Goal: Complete application form

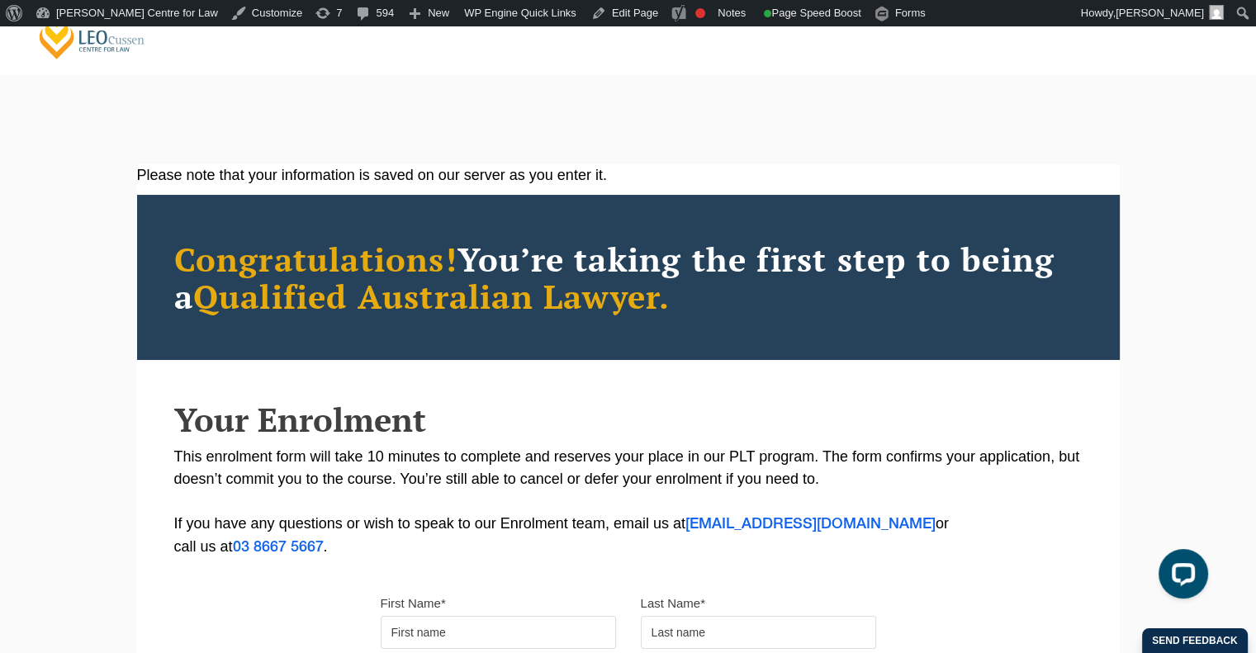
scroll to position [501, 0]
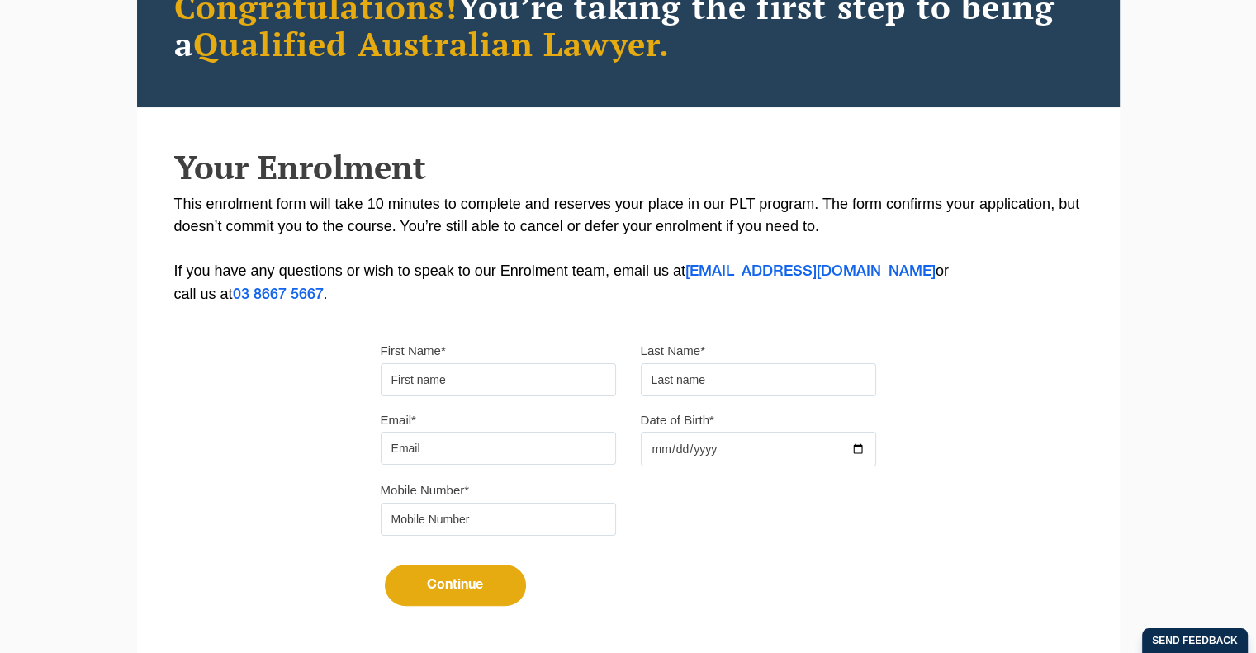
scroll to position [248, 0]
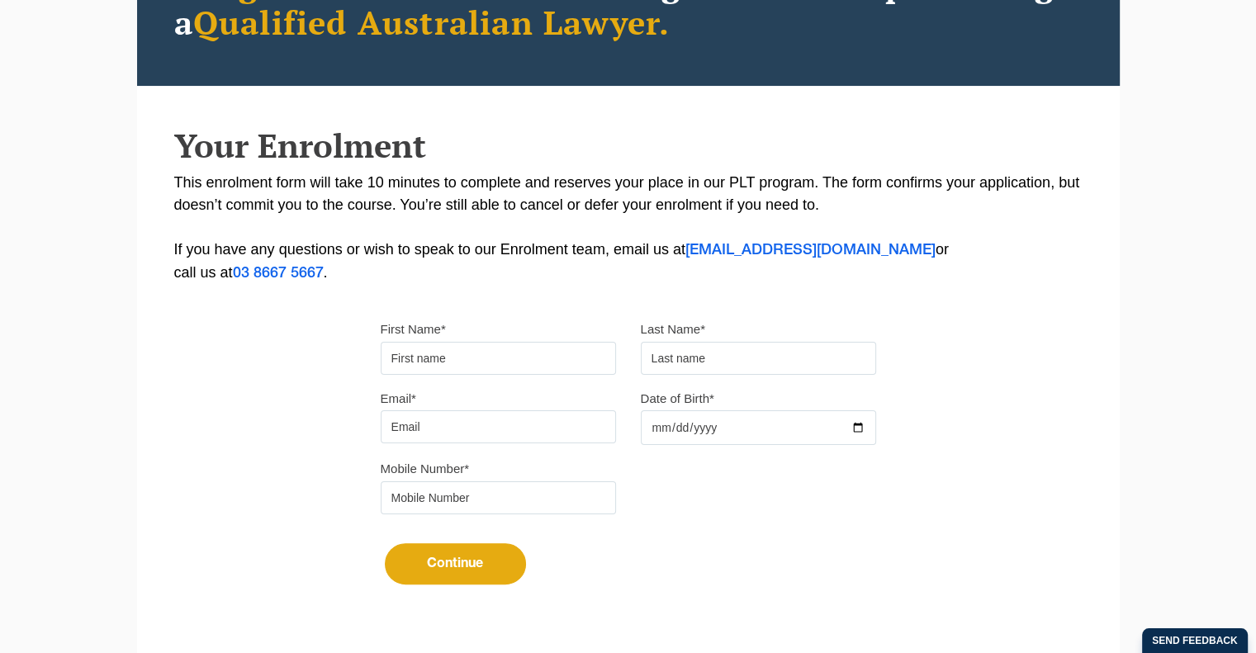
click at [492, 348] on input "First Name*" at bounding box center [498, 358] width 235 height 33
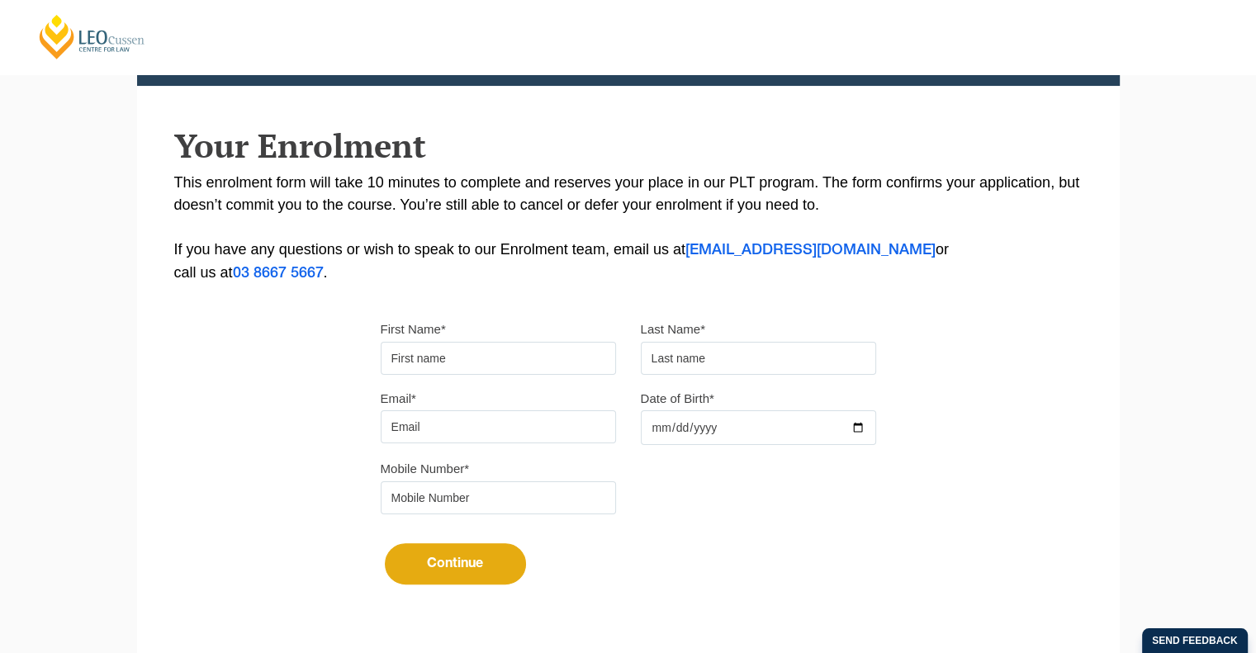
type input "Chakri"
type input "Morisetty"
type input "[EMAIL_ADDRESS][DOMAIN_NAME]"
type input "0433443965"
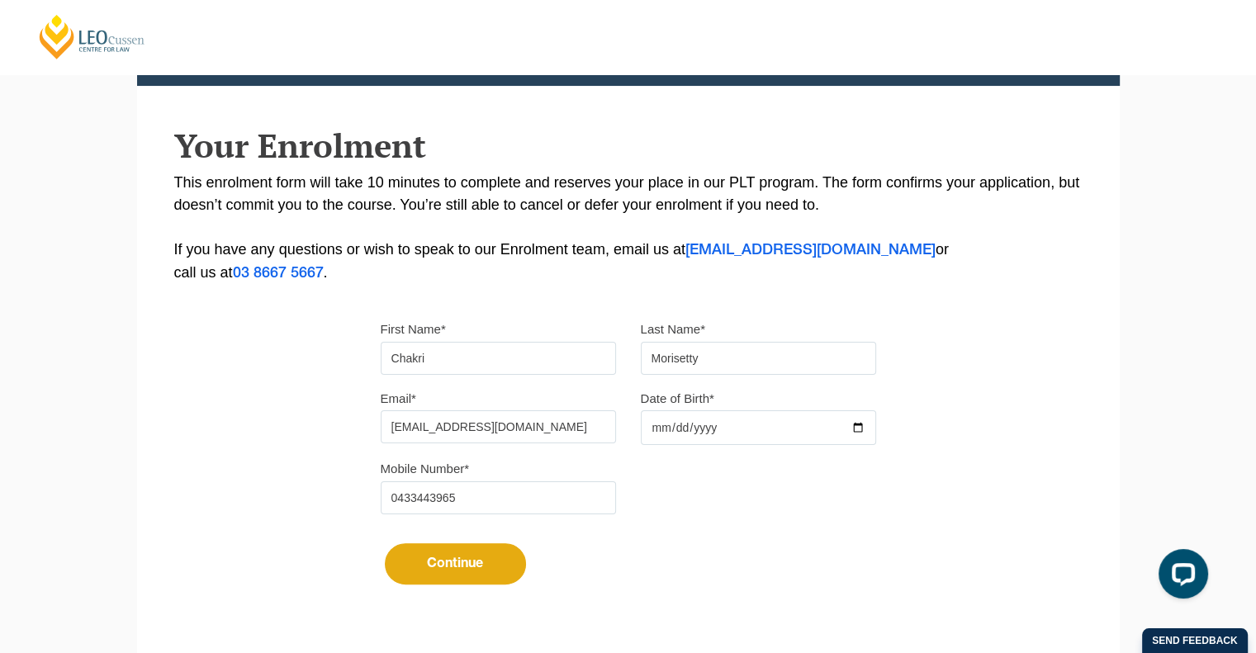
click at [653, 425] on input "Date of Birth*" at bounding box center [758, 427] width 235 height 35
type input "[DATE]"
click at [439, 565] on button "Continue" at bounding box center [455, 563] width 141 height 41
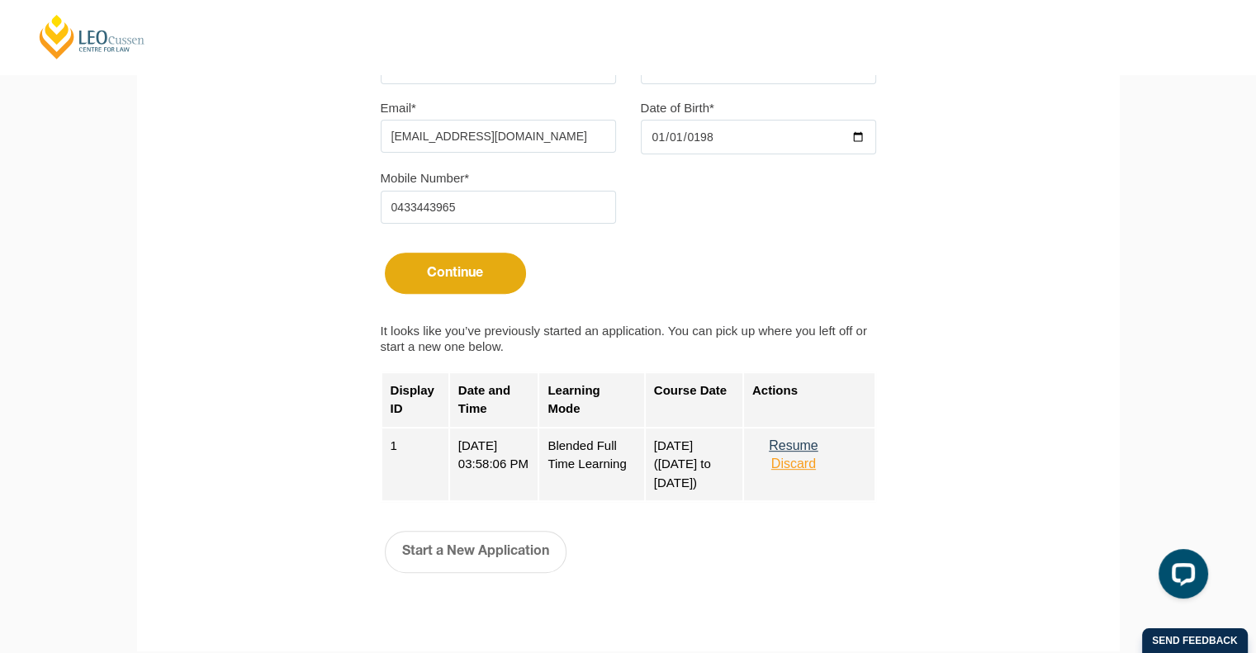
scroll to position [740, 0]
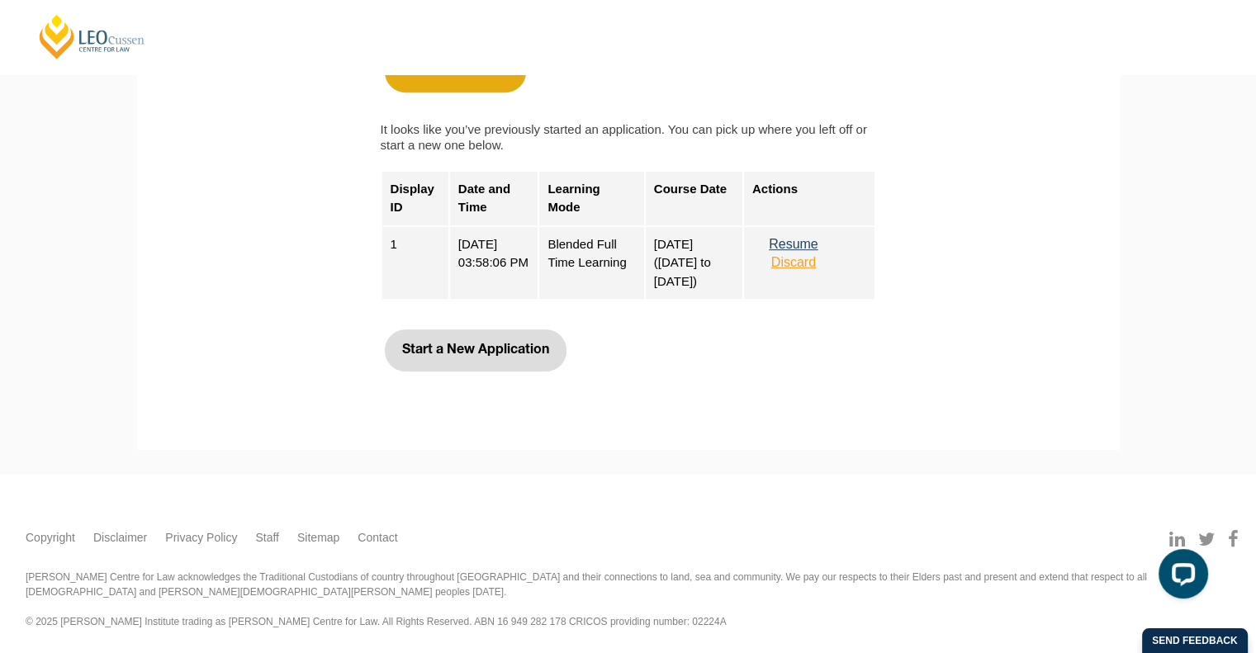
click at [478, 356] on button "Start a New Application" at bounding box center [476, 349] width 182 height 41
select select
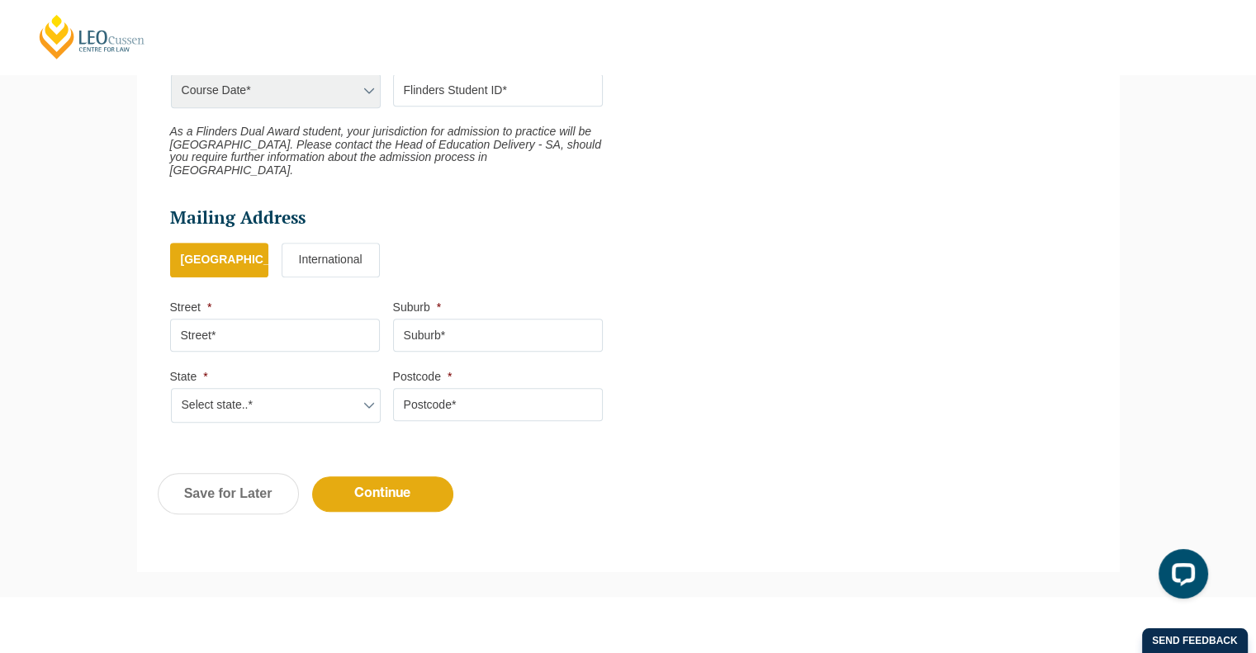
scroll to position [637, 0]
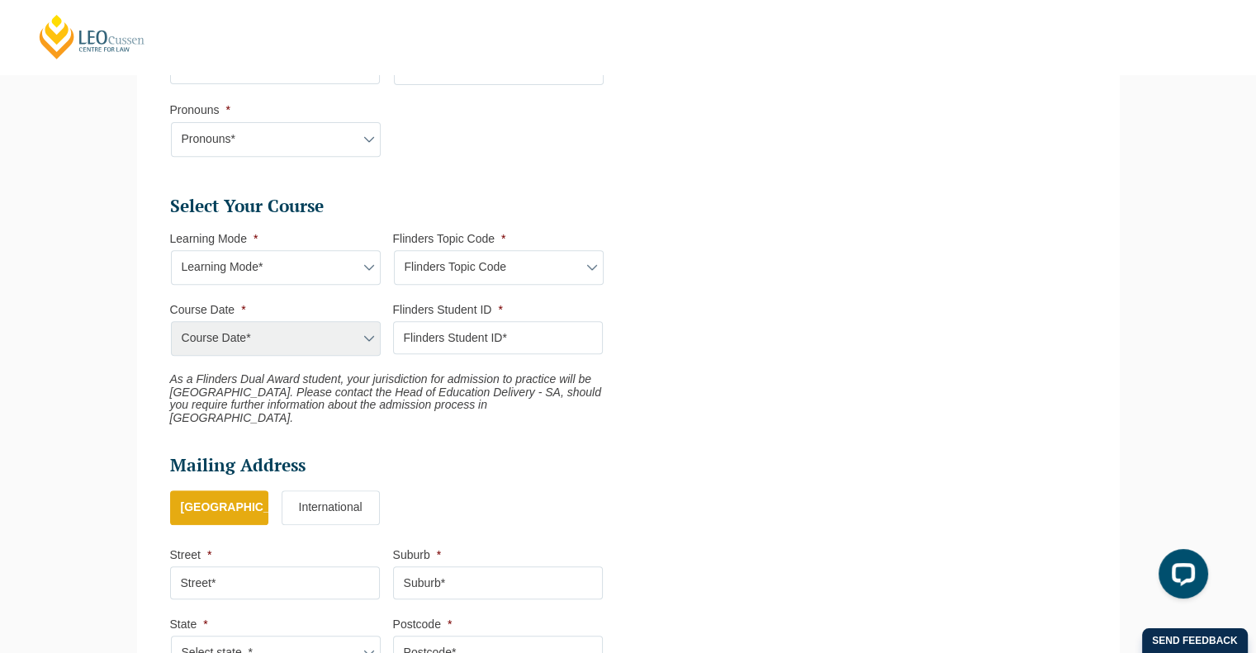
click at [327, 269] on select "Learning Mode* Blended Full Time Learning Online Full Time Learning Online Part…" at bounding box center [276, 267] width 210 height 35
select select "Blended Full Time Learning"
click at [171, 250] on select "Learning Mode* Blended Full Time Learning Online Full Time Learning Online Part…" at bounding box center [276, 267] width 210 height 35
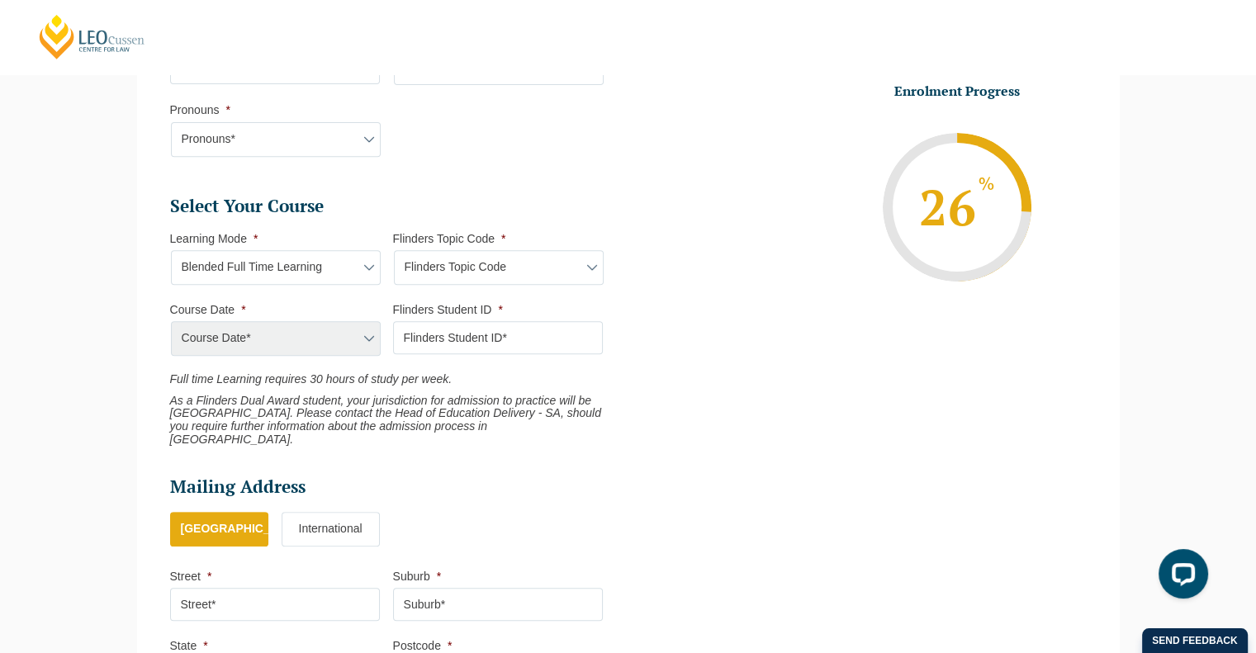
click at [530, 259] on select "Flinders Topic Code LLAW7004 LLAW8306" at bounding box center [499, 267] width 210 height 35
select select "LLAW7004"
click at [394, 250] on select "Flinders Topic Code LLAW7004 LLAW8306" at bounding box center [499, 267] width 210 height 35
select select "LLAW7004"
click at [498, 261] on select "Flinders Topic Code LLAW7004 LLAW8306" at bounding box center [499, 267] width 210 height 35
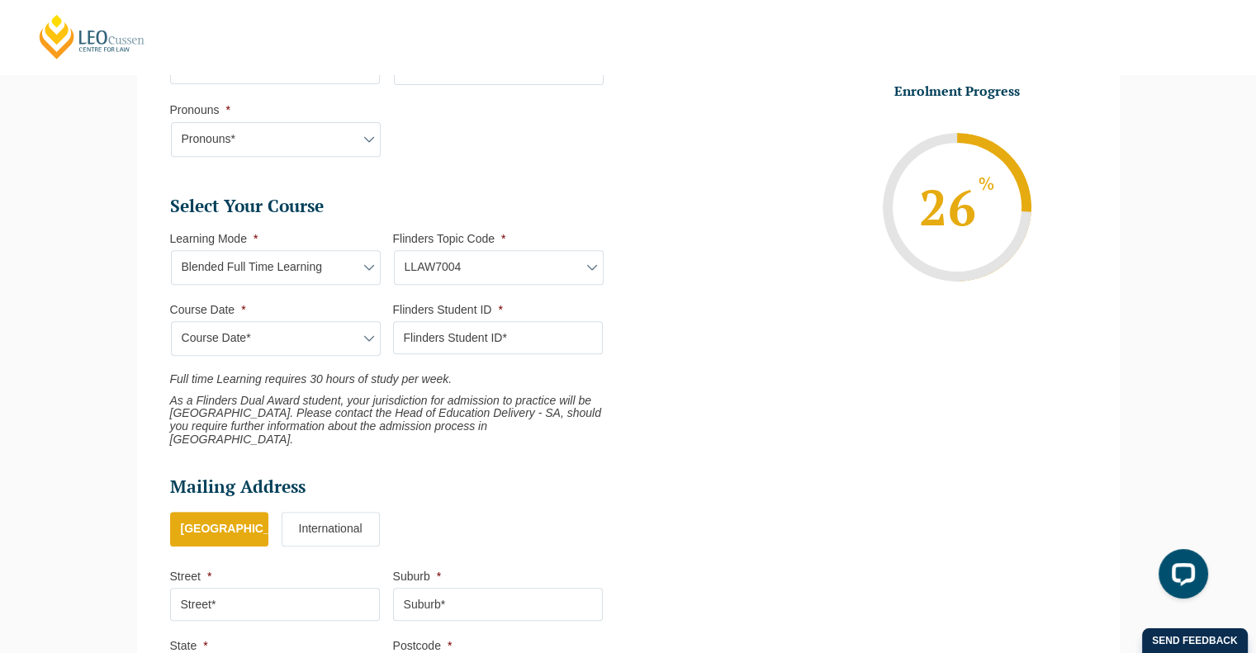
click at [394, 250] on select "Flinders Topic Code LLAW7004 LLAW8306" at bounding box center [499, 267] width 210 height 35
click at [289, 346] on select "Course Date*" at bounding box center [276, 338] width 210 height 35
click at [171, 321] on select "Course Date*" at bounding box center [276, 338] width 210 height 35
click at [472, 261] on select "Flinders Topic Code LLAW7004 LLAW8306" at bounding box center [499, 267] width 210 height 35
select select "LLAW8306"
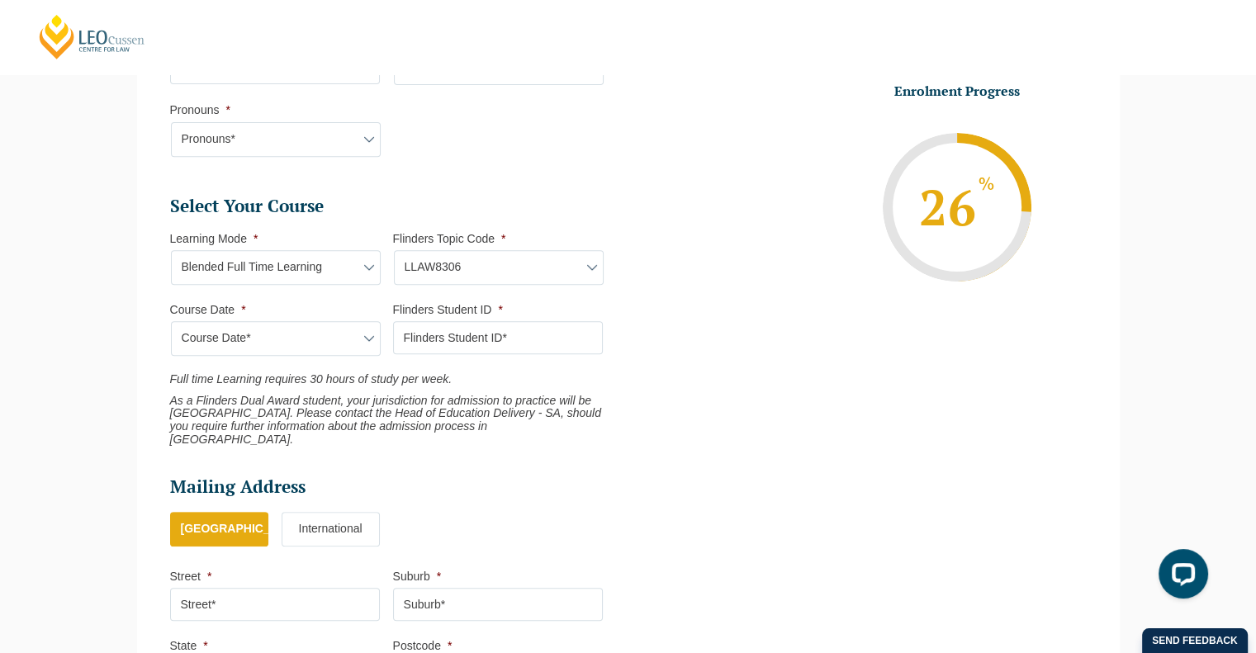
click at [394, 250] on select "Flinders Topic Code LLAW7004 LLAW8306" at bounding box center [499, 267] width 210 height 35
select select "LLAW8306"
click at [317, 333] on select "Course Date*" at bounding box center [276, 338] width 210 height 35
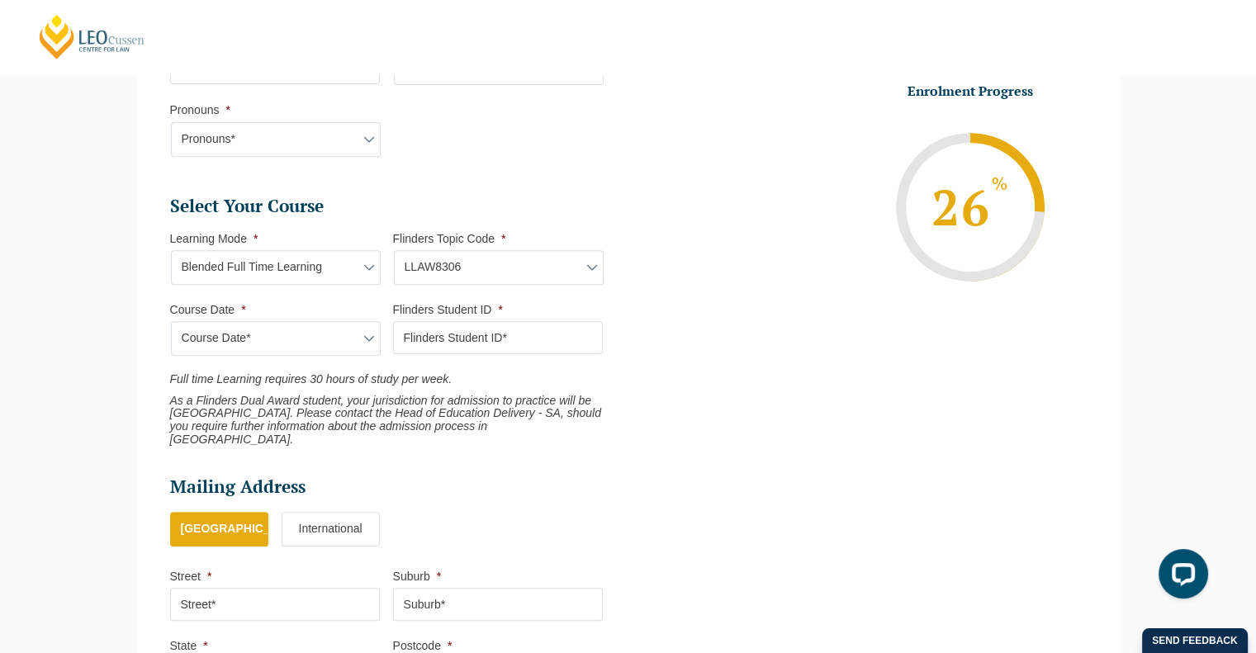
click at [494, 273] on select "Flinders Topic Code LLAW7004 LLAW8306" at bounding box center [499, 267] width 210 height 35
click at [394, 250] on select "Flinders Topic Code LLAW7004 LLAW8306" at bounding box center [499, 267] width 210 height 35
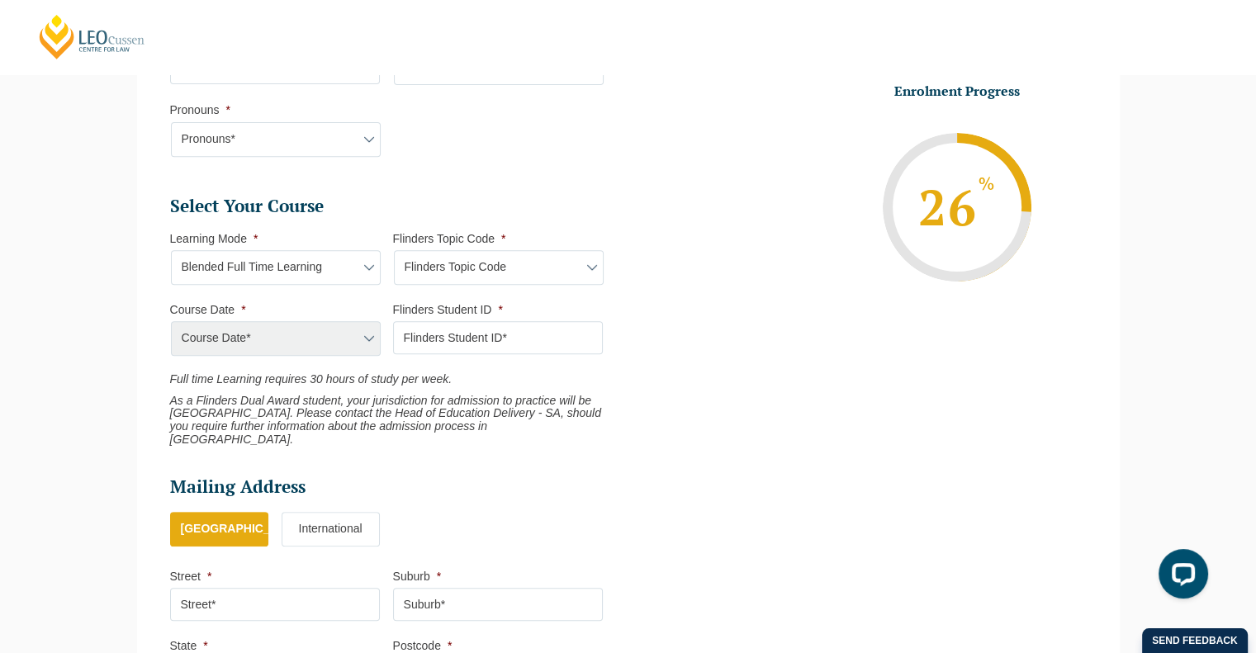
click at [268, 338] on div "Course Date*" at bounding box center [275, 338] width 210 height 35
click at [467, 270] on select "Flinders Topic Code LLAW7004 LLAW8306" at bounding box center [499, 267] width 210 height 35
select select "LLAW7004"
click at [394, 250] on select "Flinders Topic Code LLAW7004 LLAW8306" at bounding box center [499, 267] width 210 height 35
select select "LLAW7004"
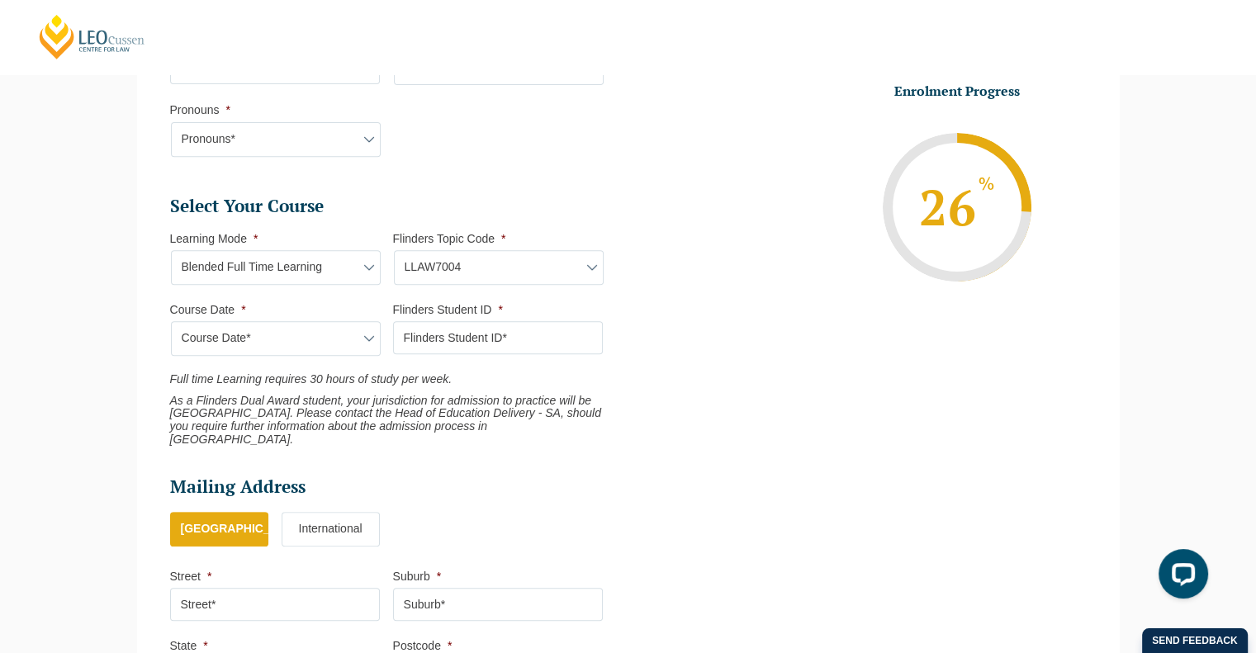
click at [317, 343] on select "Course Date*" at bounding box center [276, 338] width 210 height 35
click at [171, 321] on select "Course Date*" at bounding box center [276, 338] width 210 height 35
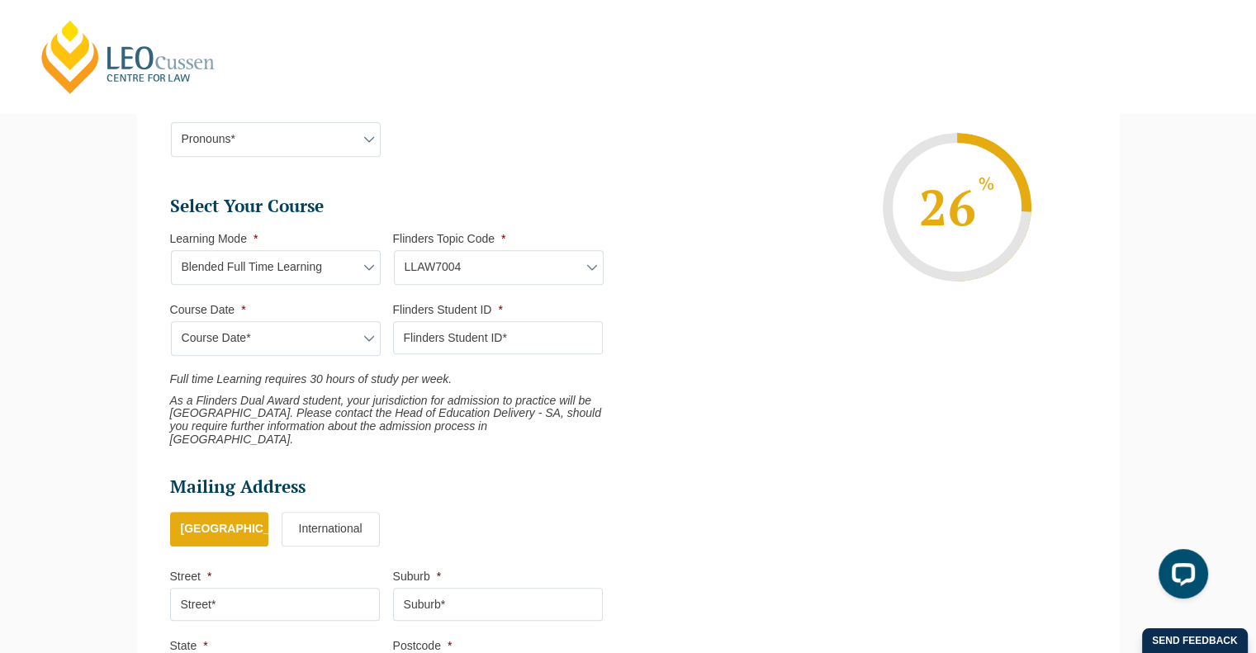
click at [76, 184] on div "Please note that your information is saved on our server as you enter it. Congr…" at bounding box center [628, 214] width 1256 height 1303
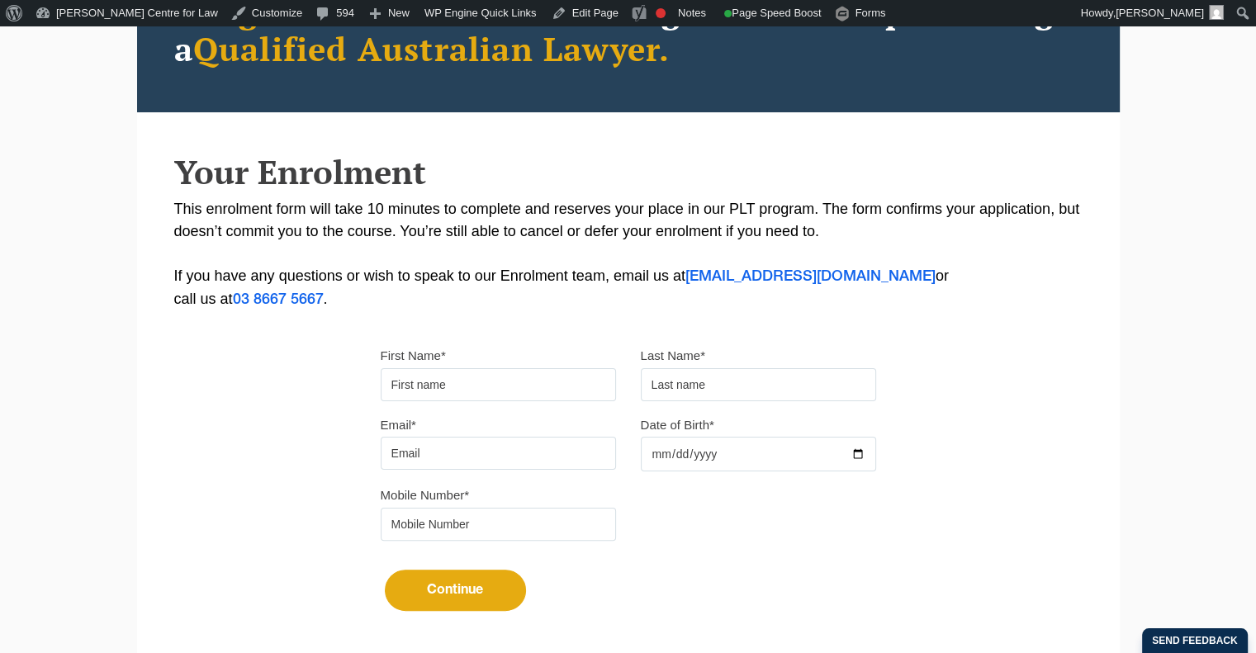
click at [461, 388] on input "First Name*" at bounding box center [498, 384] width 235 height 33
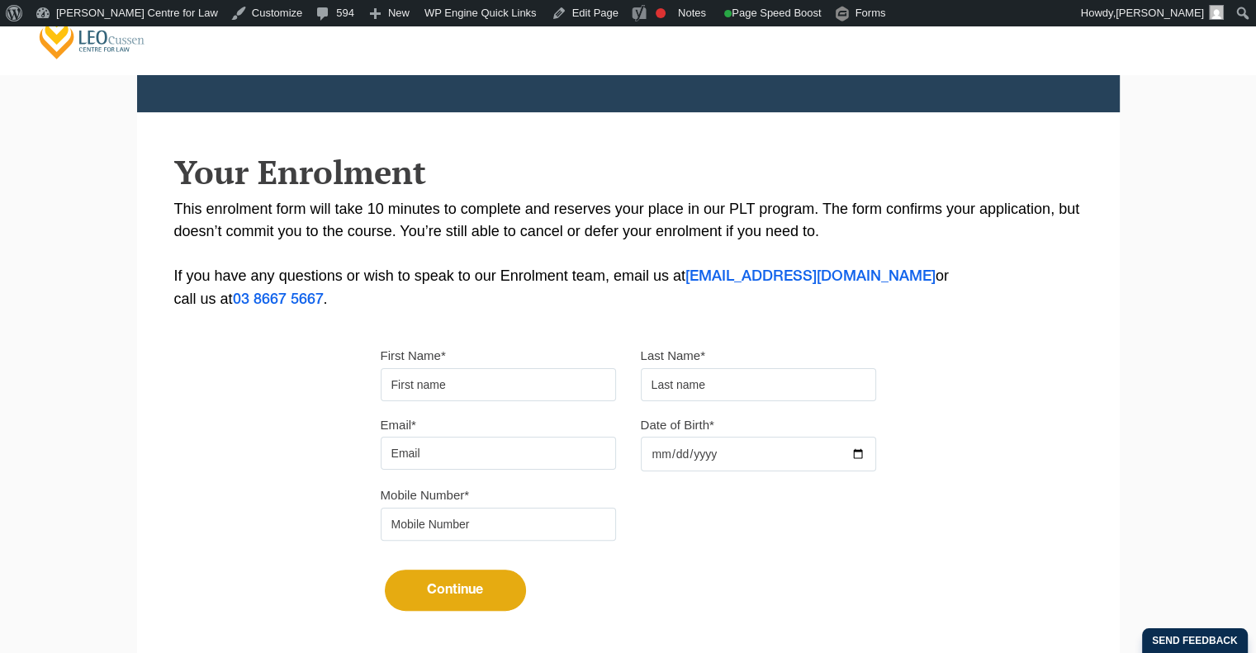
type input "Chakri"
type input "Morisetty"
type input "[EMAIL_ADDRESS][DOMAIN_NAME]"
type input "0433443965"
click at [648, 450] on input "Date of Birth*" at bounding box center [758, 454] width 235 height 35
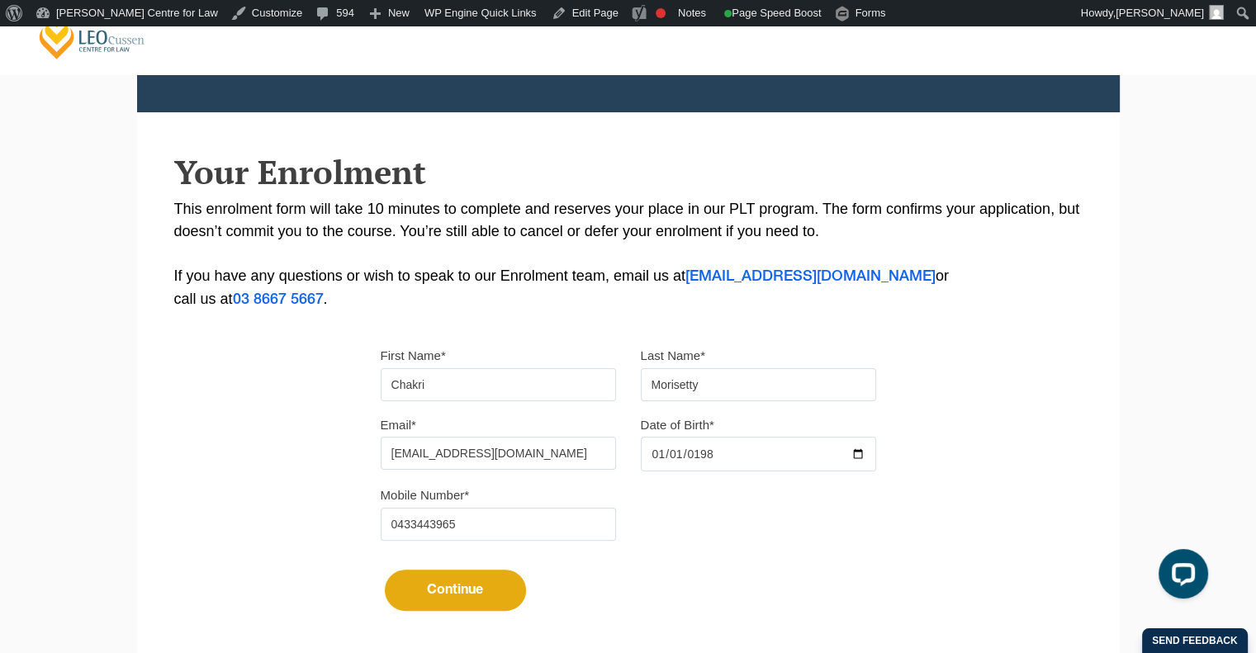
type input "[DATE]"
click at [477, 586] on button "Continue" at bounding box center [455, 590] width 141 height 41
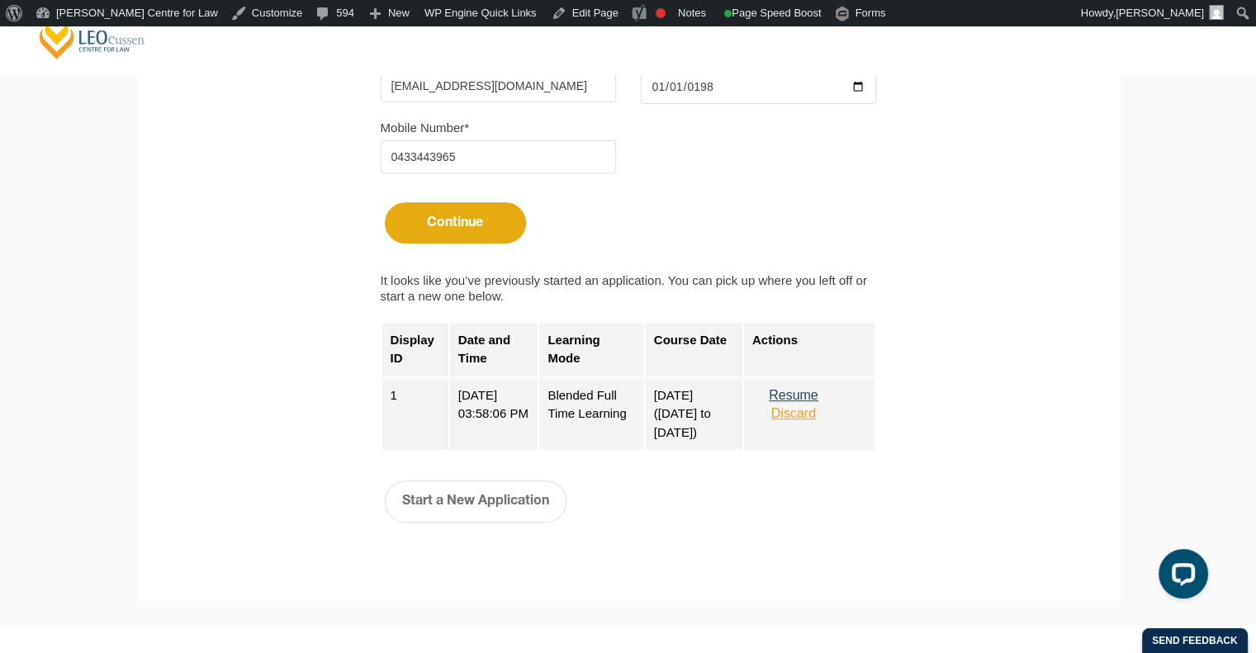
scroll to position [743, 0]
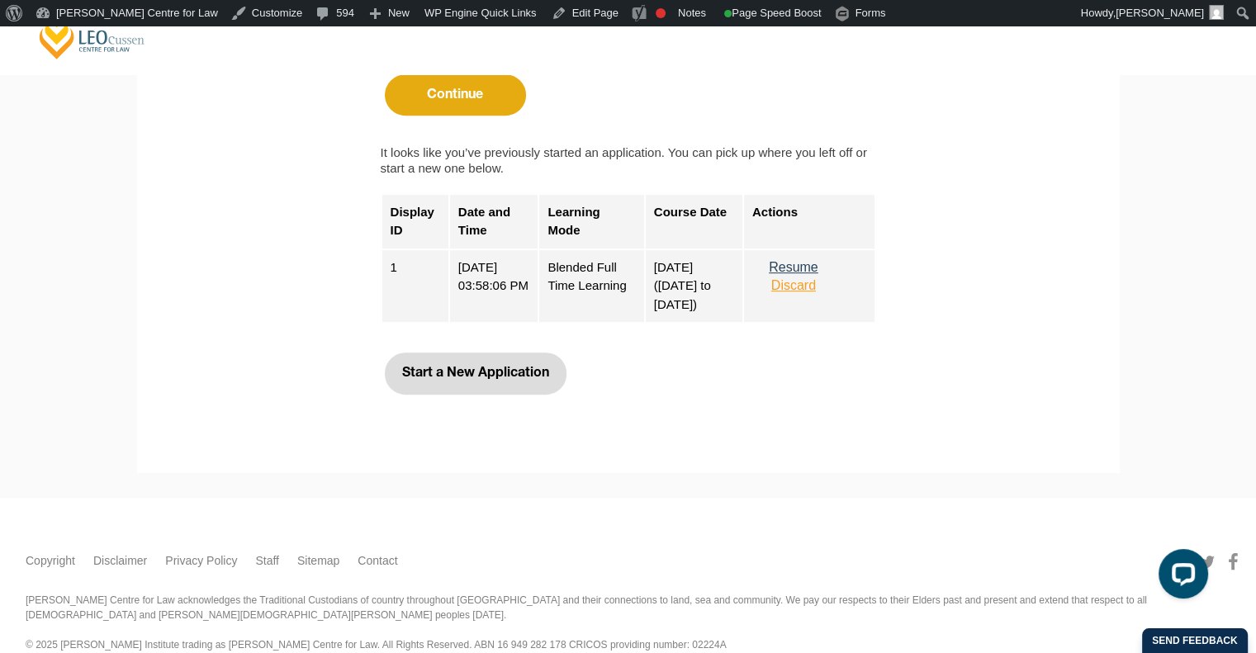
click at [442, 372] on button "Start a New Application" at bounding box center [476, 373] width 182 height 41
select select
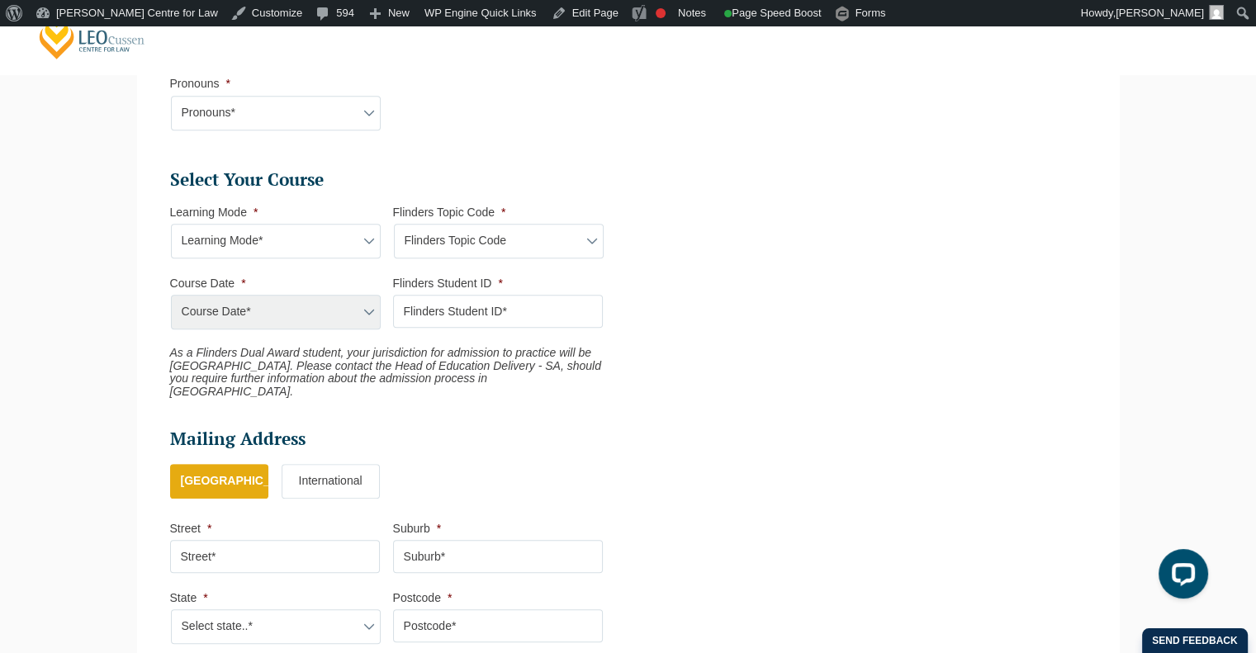
scroll to position [525, 0]
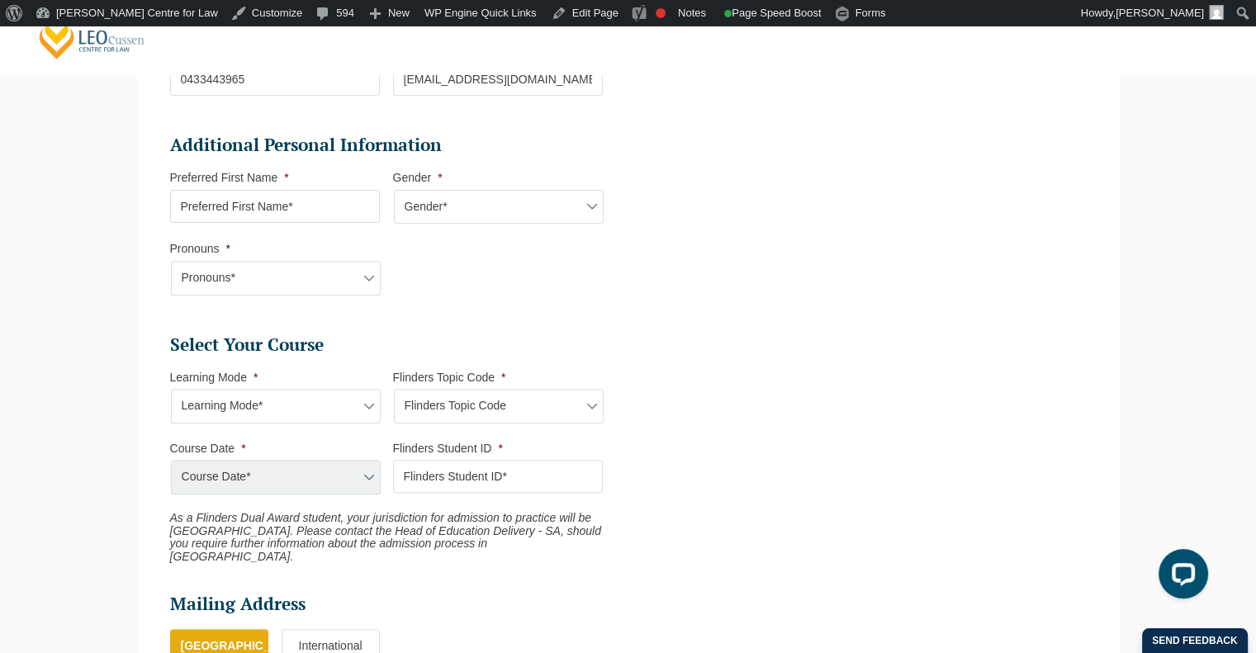
click at [247, 405] on select "Learning Mode* Blended Full Time Learning Online Full Time Learning Online Part…" at bounding box center [276, 406] width 210 height 35
select select "Blended Full Time Learning"
click at [171, 389] on select "Learning Mode* Blended Full Time Learning Online Full Time Learning Online Part…" at bounding box center [276, 406] width 210 height 35
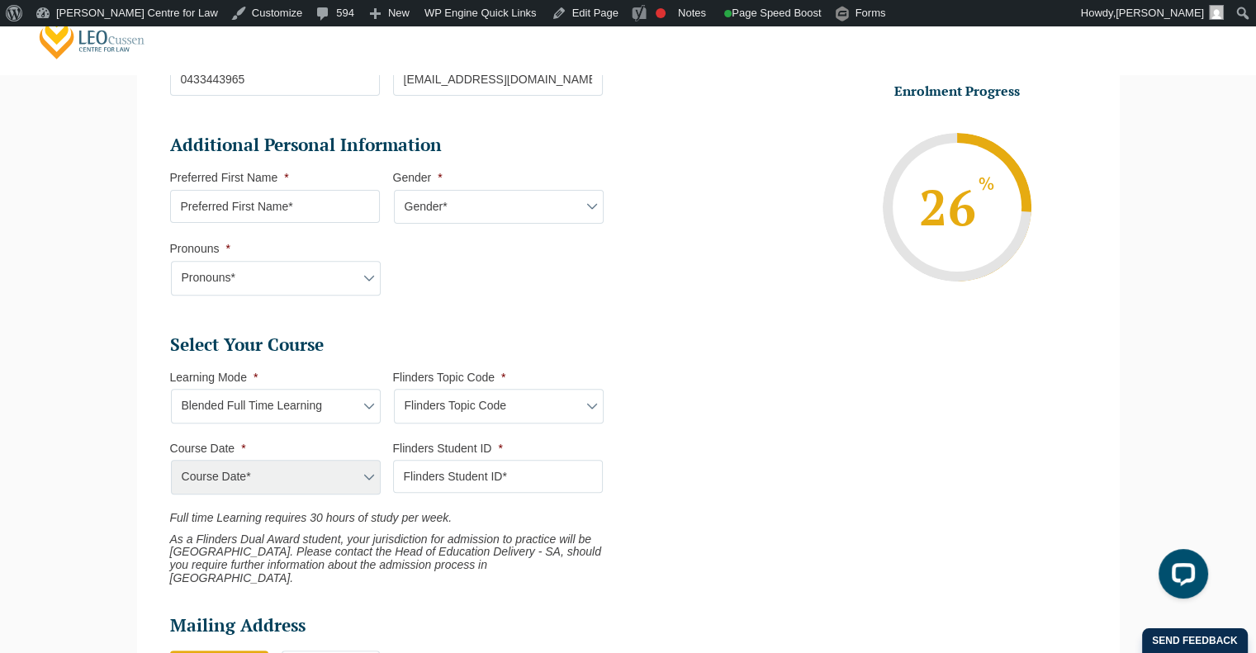
click at [427, 407] on select "Flinders Topic Code LLAW7004 LLAW8306" at bounding box center [499, 406] width 210 height 35
select select "LLAW7004"
click at [394, 389] on select "Flinders Topic Code LLAW7004 LLAW8306" at bounding box center [499, 406] width 210 height 35
select select "LLAW7004"
click at [296, 472] on select "Course Date*" at bounding box center [276, 477] width 210 height 35
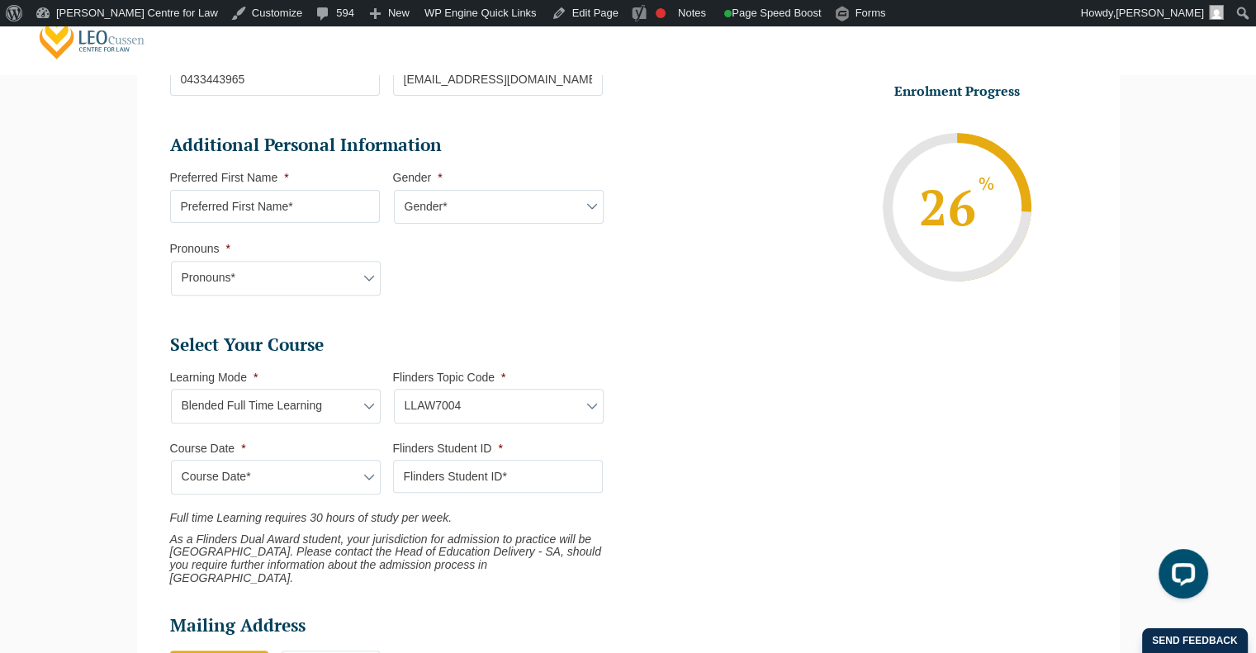
click at [292, 396] on select "Learning Mode* Blended Full Time Learning Online Full Time Learning Online Part…" at bounding box center [276, 406] width 210 height 35
select select "Online Full Time Learning"
click at [171, 389] on select "Learning Mode* Blended Full Time Learning Online Full Time Learning Online Part…" at bounding box center [276, 406] width 210 height 35
click at [472, 398] on select "Flinders Topic Code LLAW7004 LLAW8306" at bounding box center [499, 406] width 210 height 35
select select "LLAW7004"
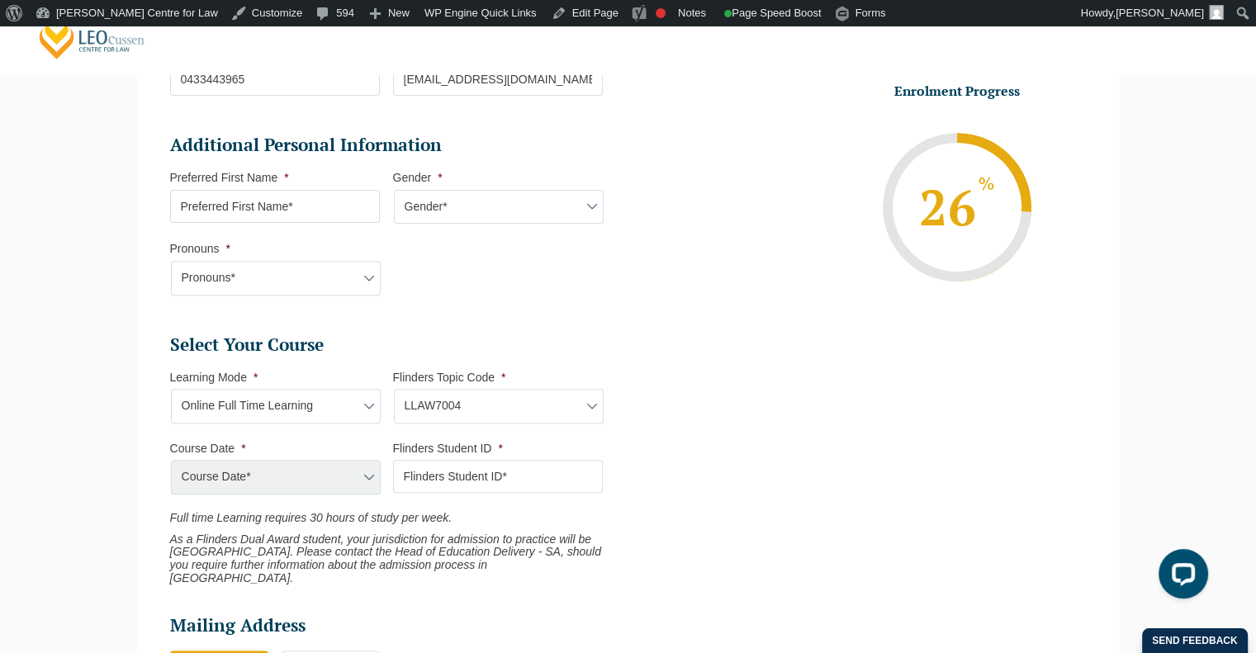
click at [394, 389] on select "Flinders Topic Code LLAW7004 LLAW8306" at bounding box center [499, 406] width 210 height 35
click at [314, 465] on select "Course Date* September 2025 (22-Sep-2025 to 20-Feb-2026) December 2025 (08-Dec-…" at bounding box center [276, 477] width 210 height 35
click at [310, 434] on ul "Select Your Course This field is hidden when viewing the form Only for Flinder …" at bounding box center [393, 460] width 446 height 252
click at [302, 399] on select "Learning Mode* Blended Full Time Learning Online Full Time Learning Online Part…" at bounding box center [276, 406] width 210 height 35
select select "Online Part Time Learning"
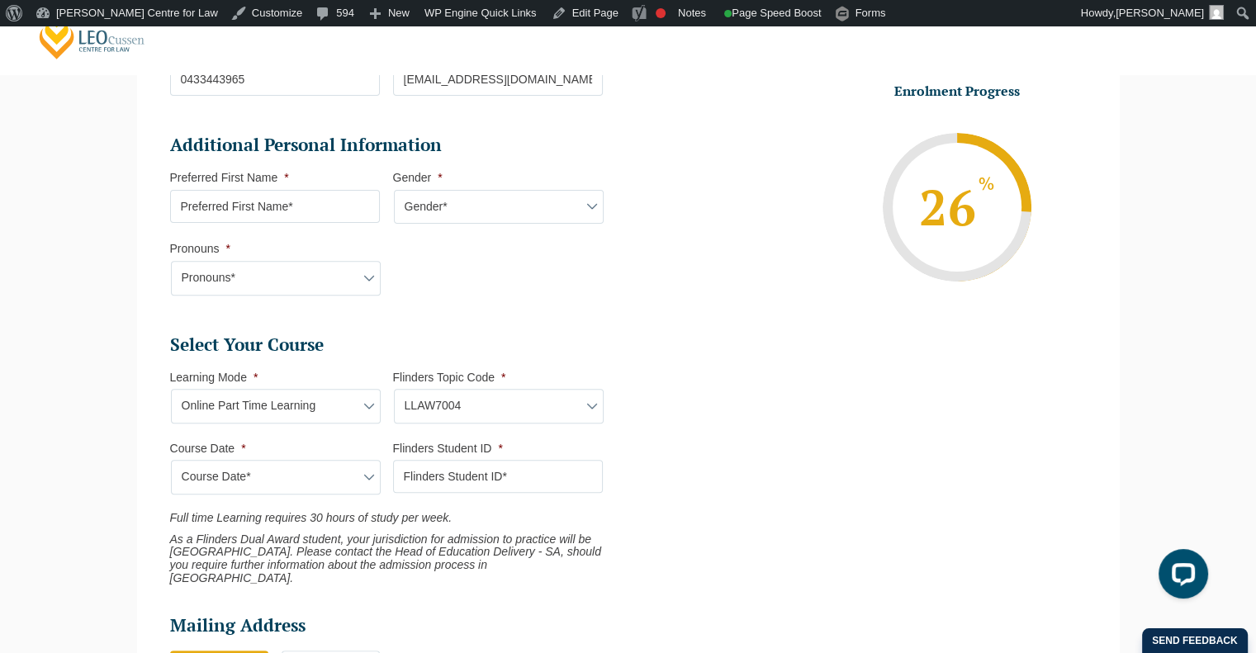
click at [171, 389] on select "Learning Mode* Blended Full Time Learning Online Full Time Learning Online Part…" at bounding box center [276, 406] width 210 height 35
click at [434, 405] on select "Flinders Topic Code LLAW7004 LLAW8306" at bounding box center [499, 406] width 210 height 35
select select "LLAW7004"
click at [394, 389] on select "Flinders Topic Code LLAW7004 LLAW8306" at bounding box center [499, 406] width 210 height 35
click at [266, 472] on select "Course Date* September 2025 (08-Sep-2025 to 17-Apr-2026)" at bounding box center [276, 477] width 210 height 35
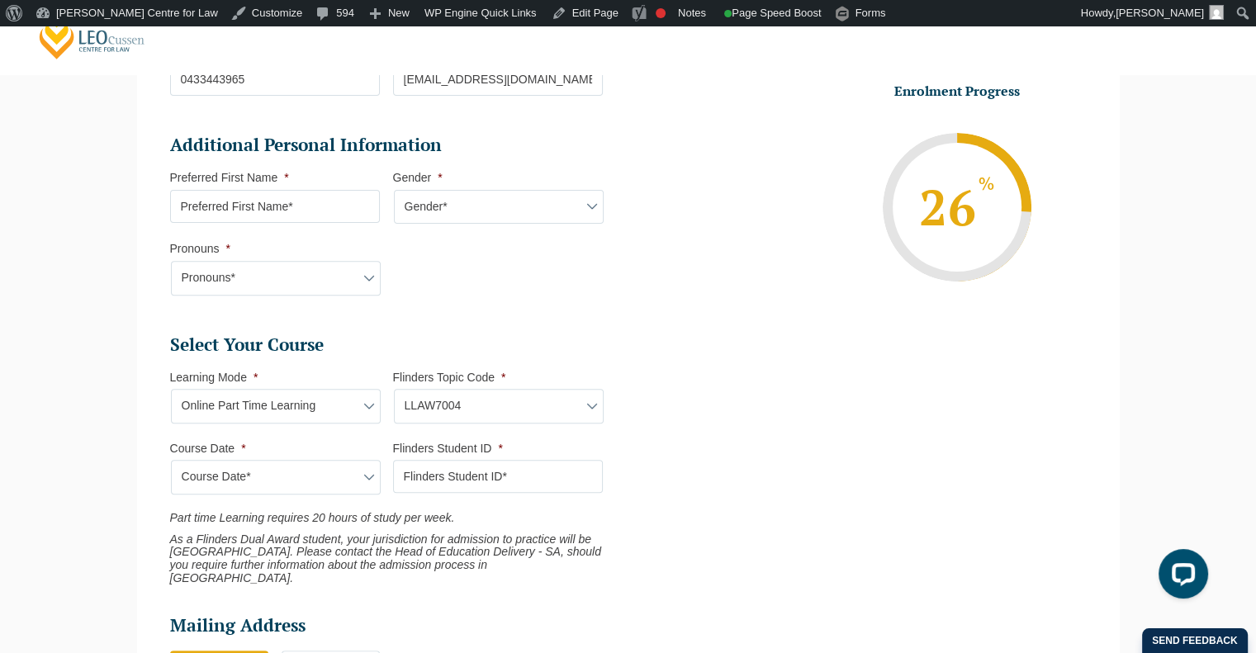
click at [171, 460] on select "Course Date* September 2025 (08-Sep-2025 to 17-Apr-2026)" at bounding box center [276, 477] width 210 height 35
click at [288, 477] on select "Course Date* September 2025 (08-Sep-2025 to 17-Apr-2026)" at bounding box center [276, 477] width 210 height 35
click at [301, 401] on select "Learning Mode* Blended Full Time Learning Online Full Time Learning Online Part…" at bounding box center [276, 406] width 210 height 35
select select "Blended Full Time Learning"
click at [171, 389] on select "Learning Mode* Blended Full Time Learning Online Full Time Learning Online Part…" at bounding box center [276, 406] width 210 height 35
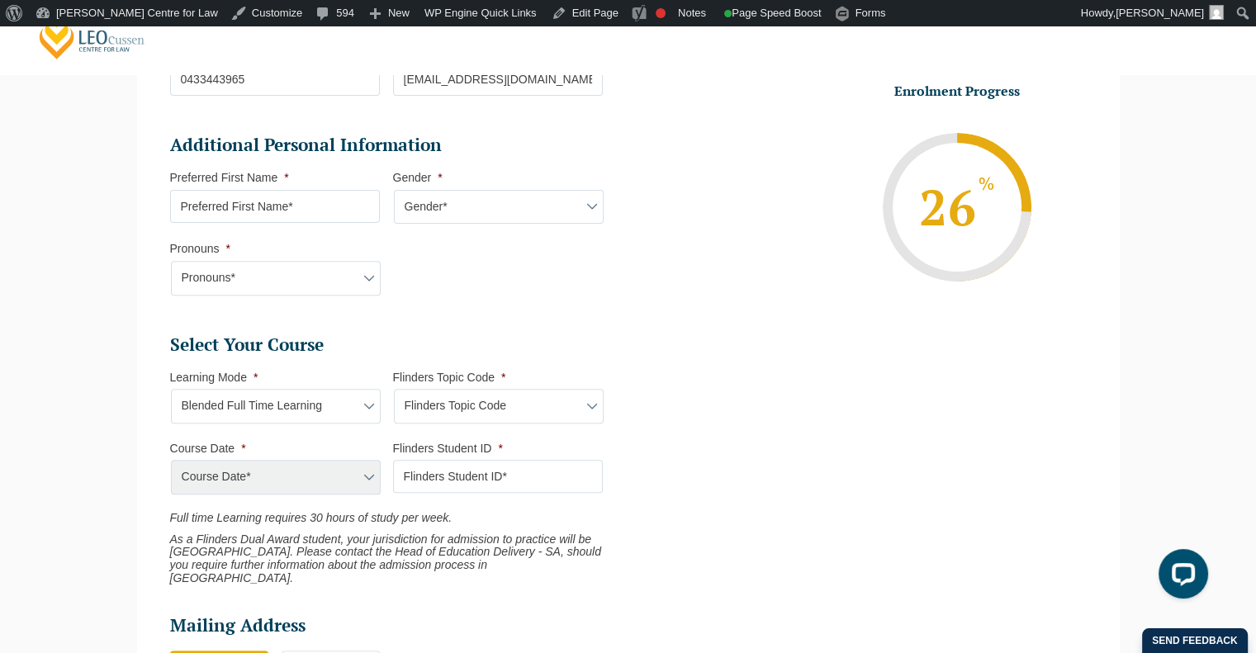
click at [478, 400] on select "Flinders Topic Code LLAW7004 LLAW8306" at bounding box center [499, 406] width 210 height 35
select select "LLAW7004"
click at [394, 389] on select "Flinders Topic Code LLAW7004 LLAW8306" at bounding box center [499, 406] width 210 height 35
click at [323, 472] on select "Course Date*" at bounding box center [276, 477] width 210 height 35
click at [344, 455] on li "Course Date * Course Date*" at bounding box center [281, 468] width 223 height 54
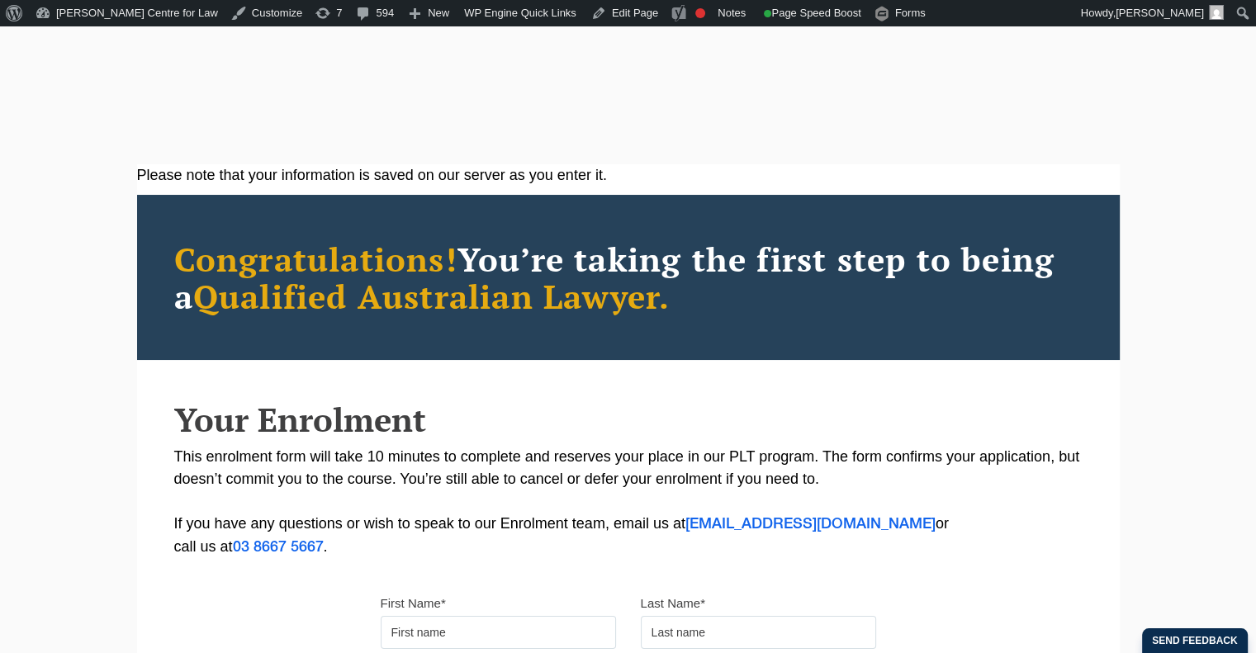
scroll to position [495, 0]
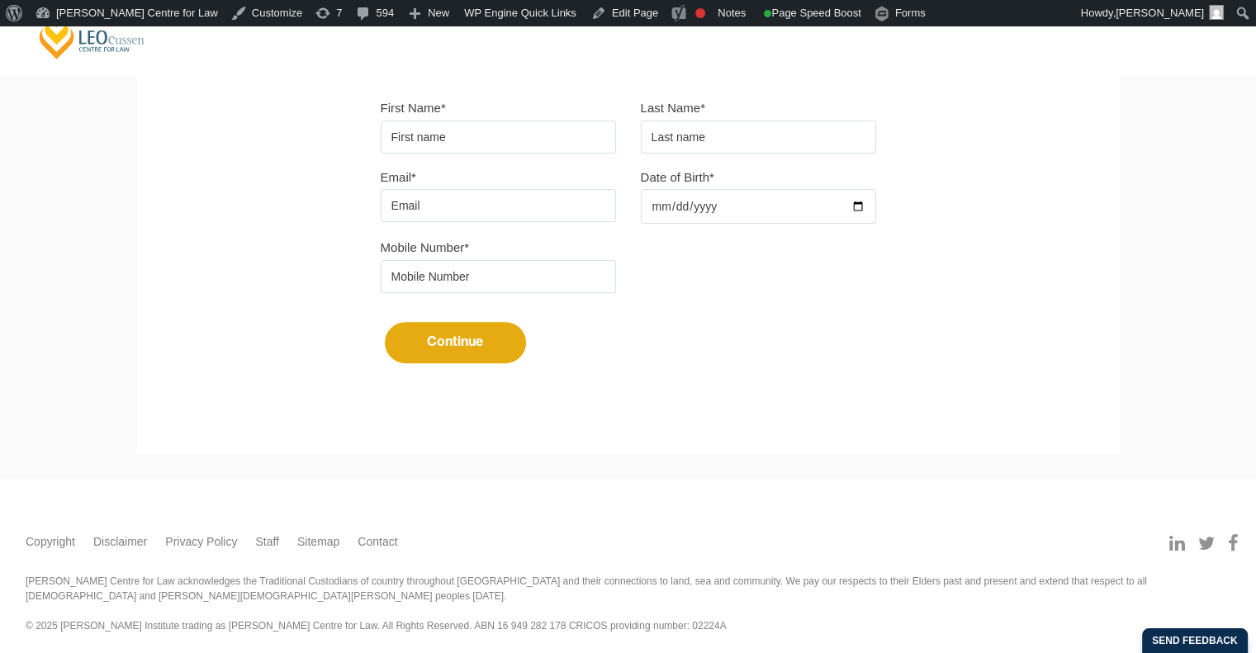
click at [445, 140] on input "First Name*" at bounding box center [498, 137] width 235 height 33
type input "Chakri"
type input "Morisetty"
type input "[EMAIL_ADDRESS][DOMAIN_NAME]"
type input "0433443965"
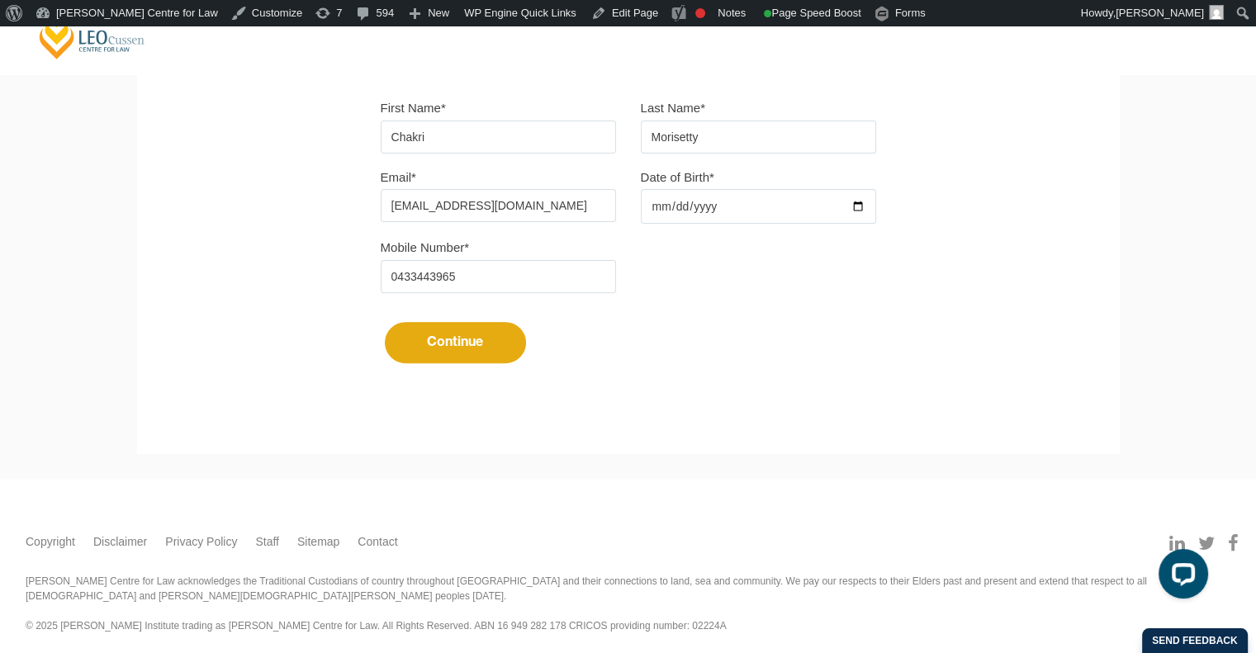
scroll to position [0, 0]
click at [652, 201] on input "Date of Birth*" at bounding box center [758, 206] width 235 height 35
type input "[DATE]"
click at [454, 334] on button "Continue" at bounding box center [455, 342] width 141 height 41
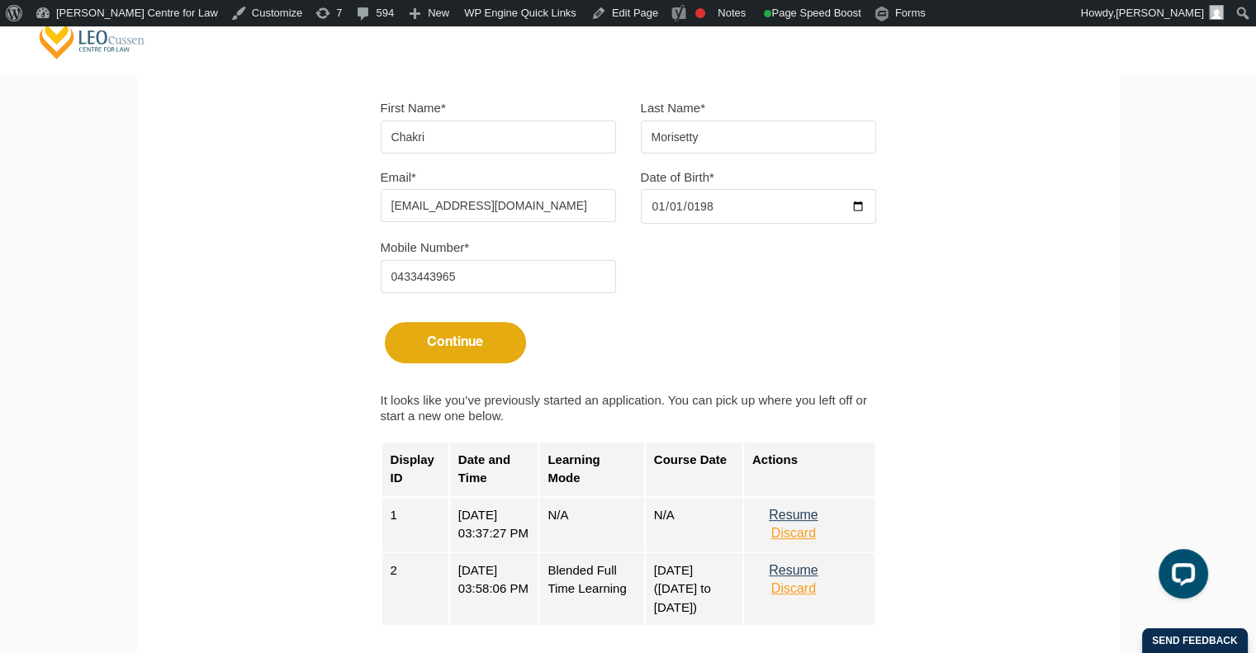
scroll to position [743, 0]
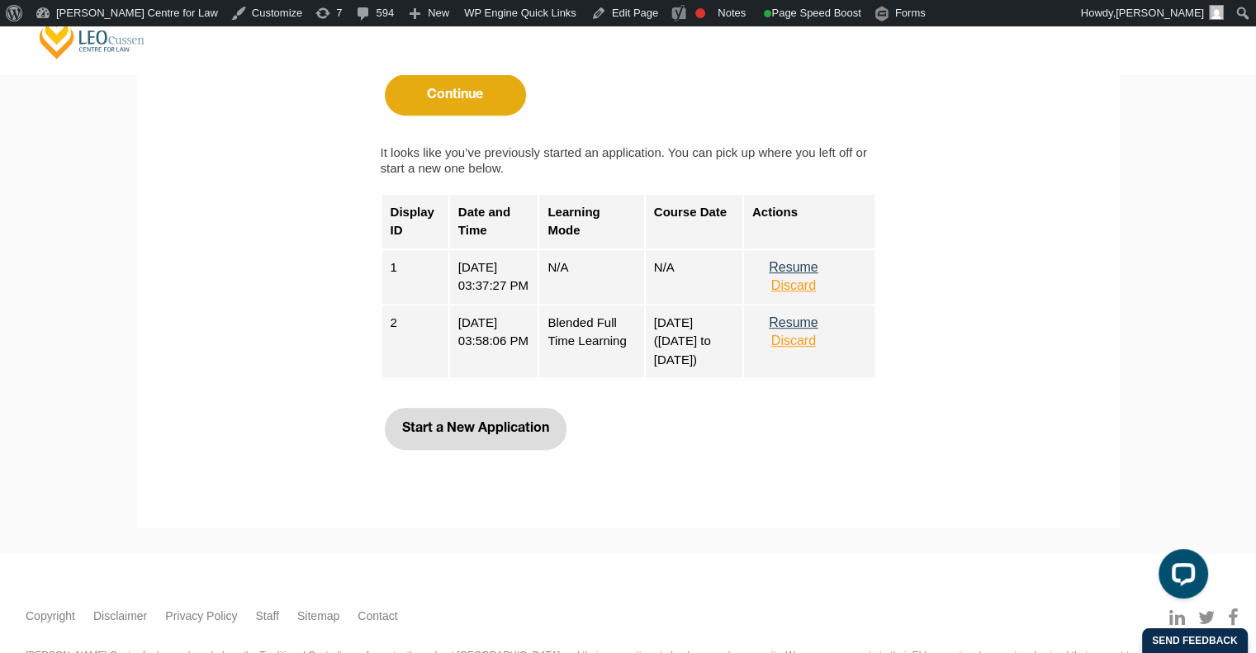
click at [486, 425] on button "Start a New Application" at bounding box center [476, 428] width 182 height 41
select select
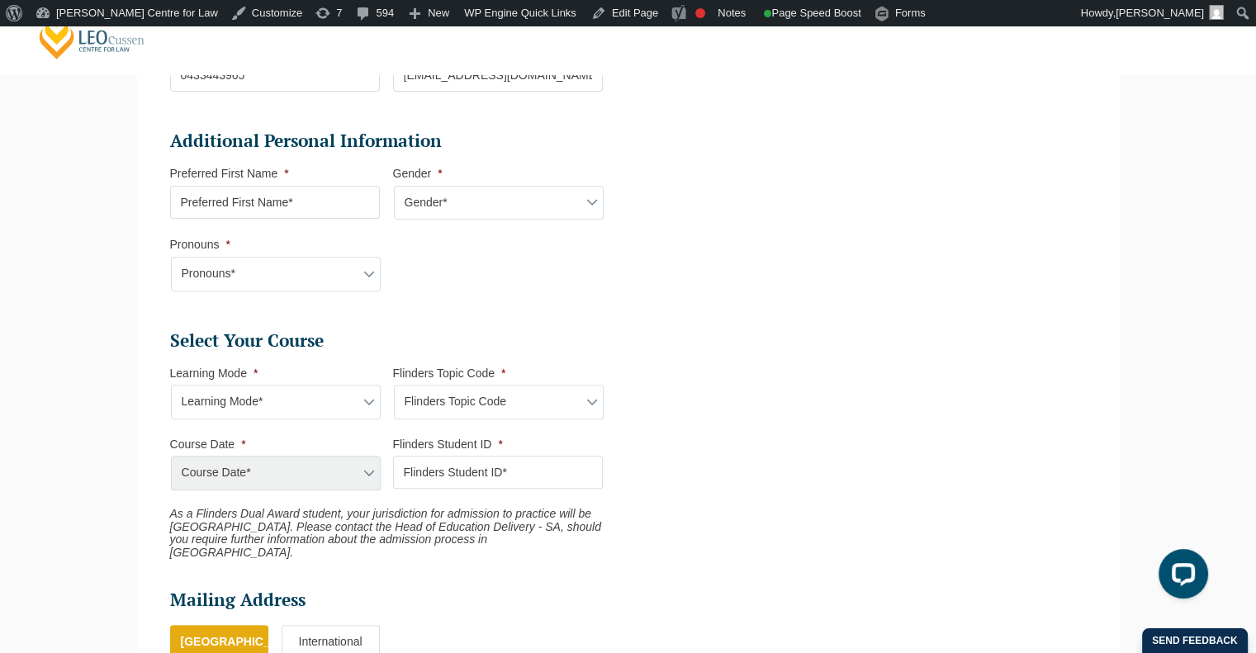
scroll to position [525, 0]
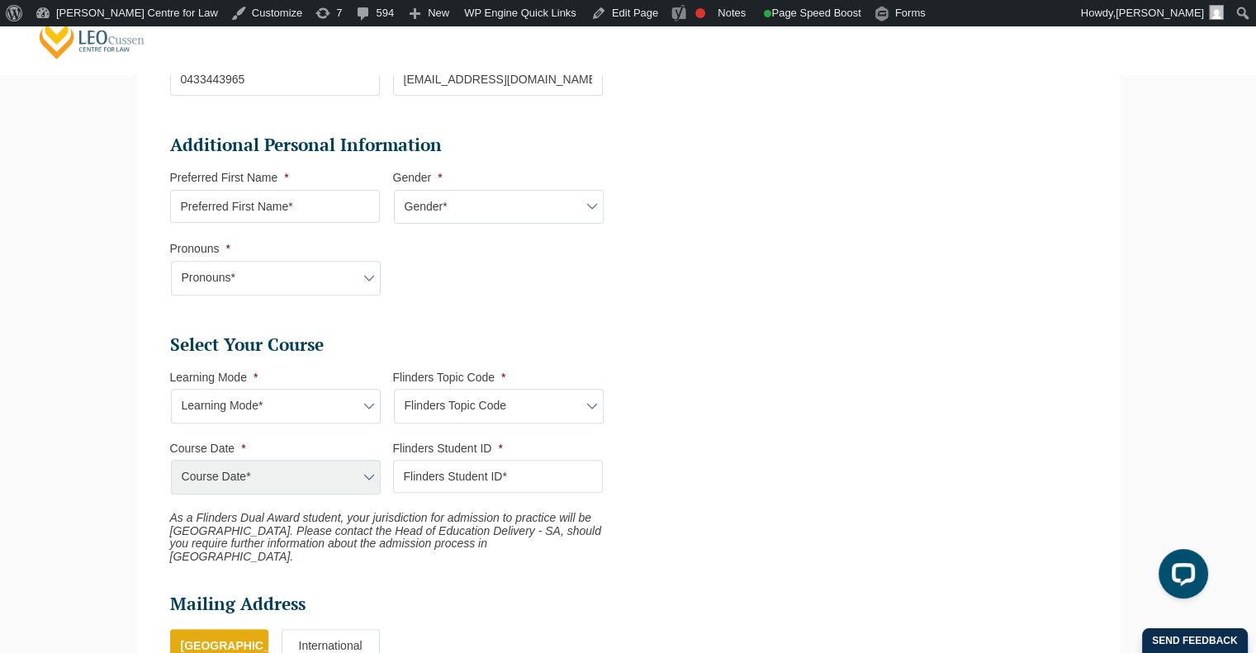
click at [312, 405] on select "Learning Mode* Blended Full Time Learning Online Full Time Learning Online Part…" at bounding box center [276, 406] width 210 height 35
select select "Blended Full Time Learning"
click at [171, 389] on select "Learning Mode* Blended Full Time Learning Online Full Time Learning Online Part…" at bounding box center [276, 406] width 210 height 35
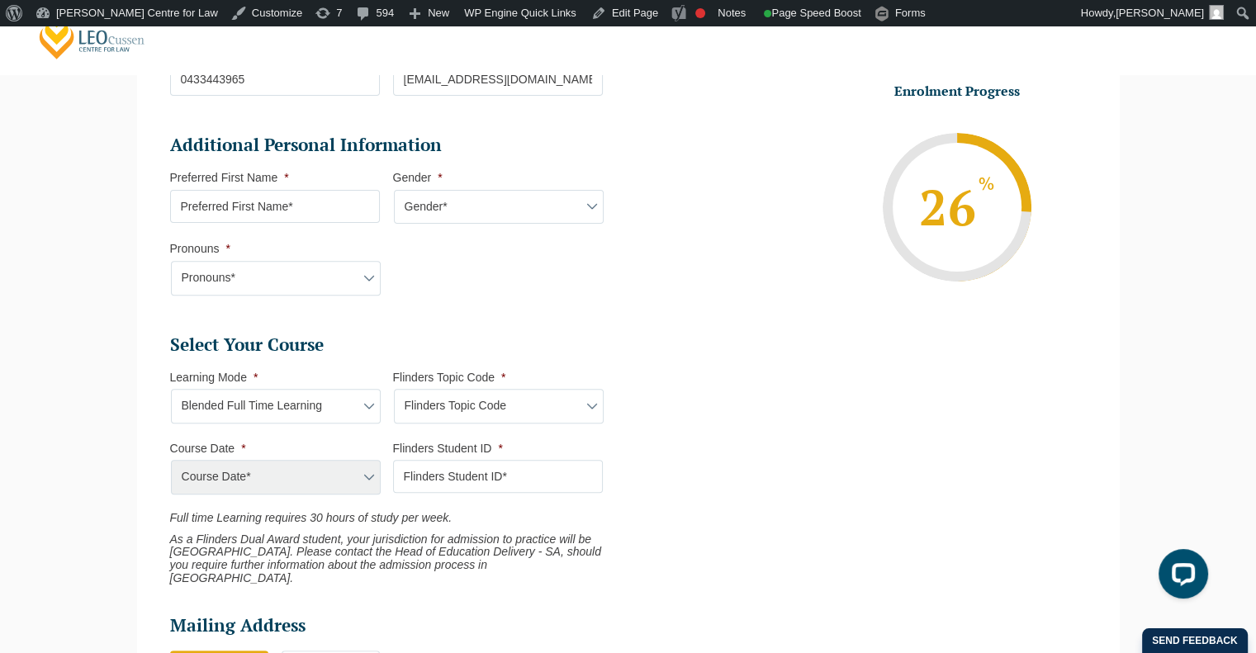
click at [430, 410] on select "Flinders Topic Code LLAW7004 LLAW8306" at bounding box center [499, 406] width 210 height 35
select select "LLAW7004"
click at [394, 389] on select "Flinders Topic Code LLAW7004 LLAW8306" at bounding box center [499, 406] width 210 height 35
select select "LLAW7004"
click at [247, 468] on select "Course Date* December 2025 (08-Dec-2025 to 16-May-2026)" at bounding box center [276, 477] width 210 height 35
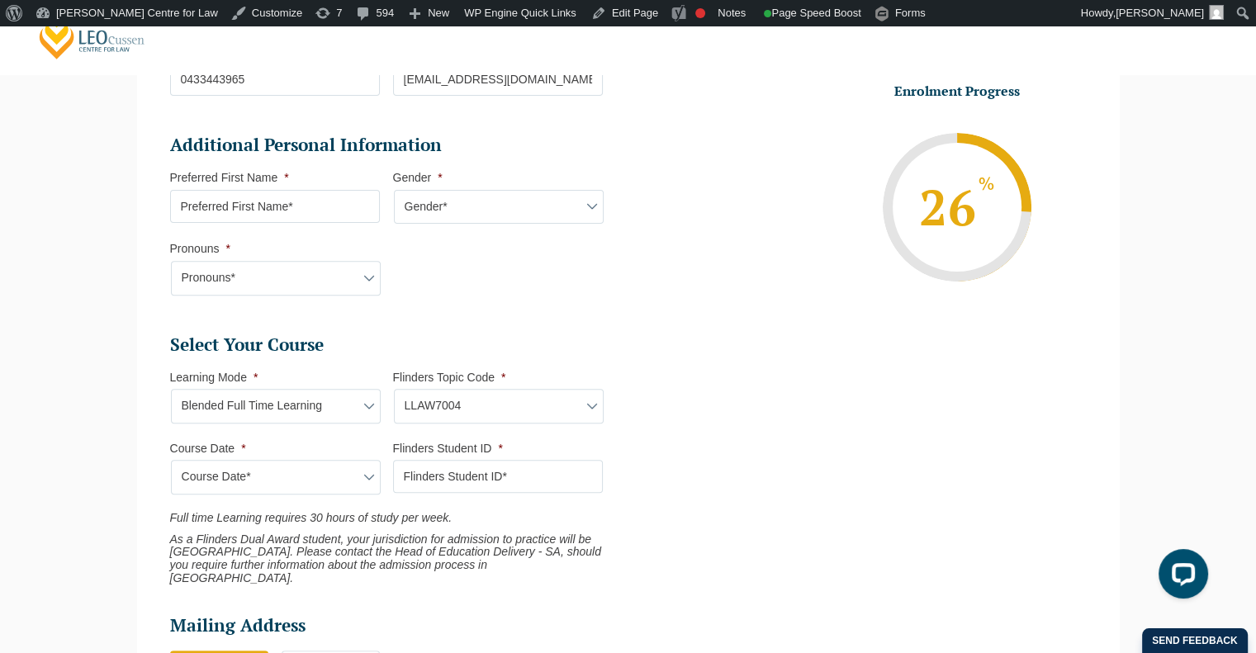
select select "[DATE] ([DATE] to [DATE])"
click at [171, 460] on select "Course Date* December 2025 (08-Dec-2025 to 16-May-2026)" at bounding box center [276, 477] width 210 height 35
type input "Intake 11 December 2025 FT"
type input "Practical Legal Training (NAT)"
select select "NAT PLT (DEC) 2025 Full Time Online"
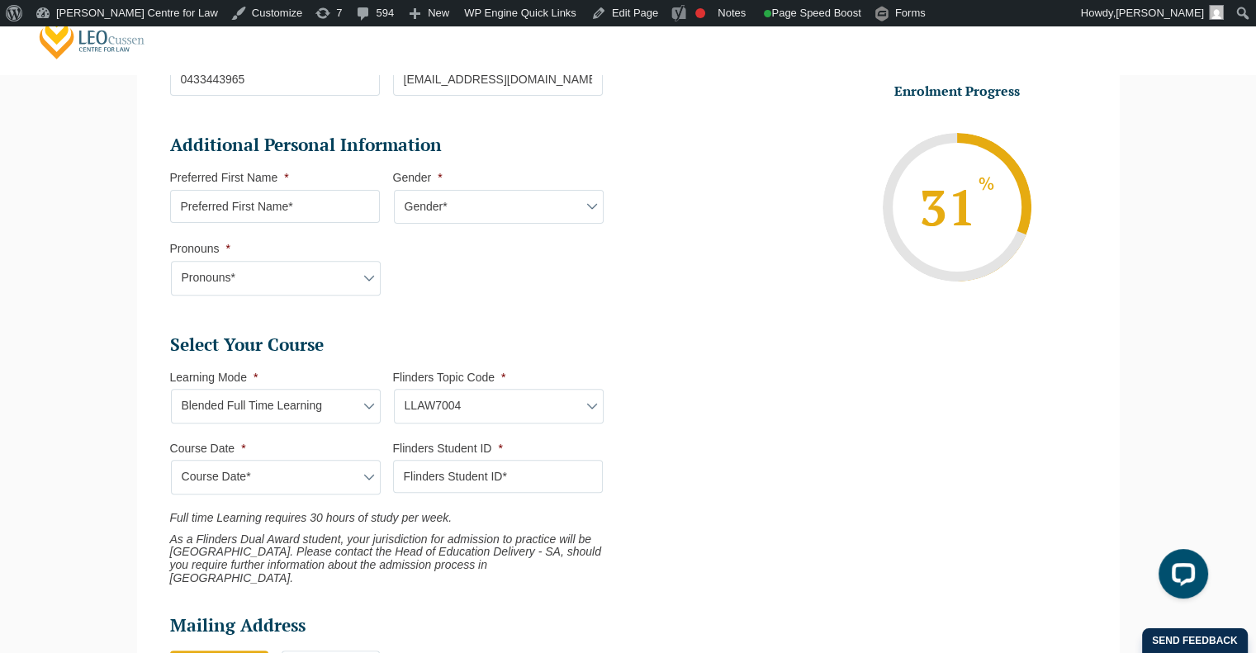
click at [471, 402] on select "Flinders Topic Code LLAW7004 LLAW8306" at bounding box center [499, 406] width 210 height 35
select select "LLAW8306"
click at [394, 389] on select "Flinders Topic Code LLAW7004 LLAW8306" at bounding box center [499, 406] width 210 height 35
select select "LLAW8306"
select select
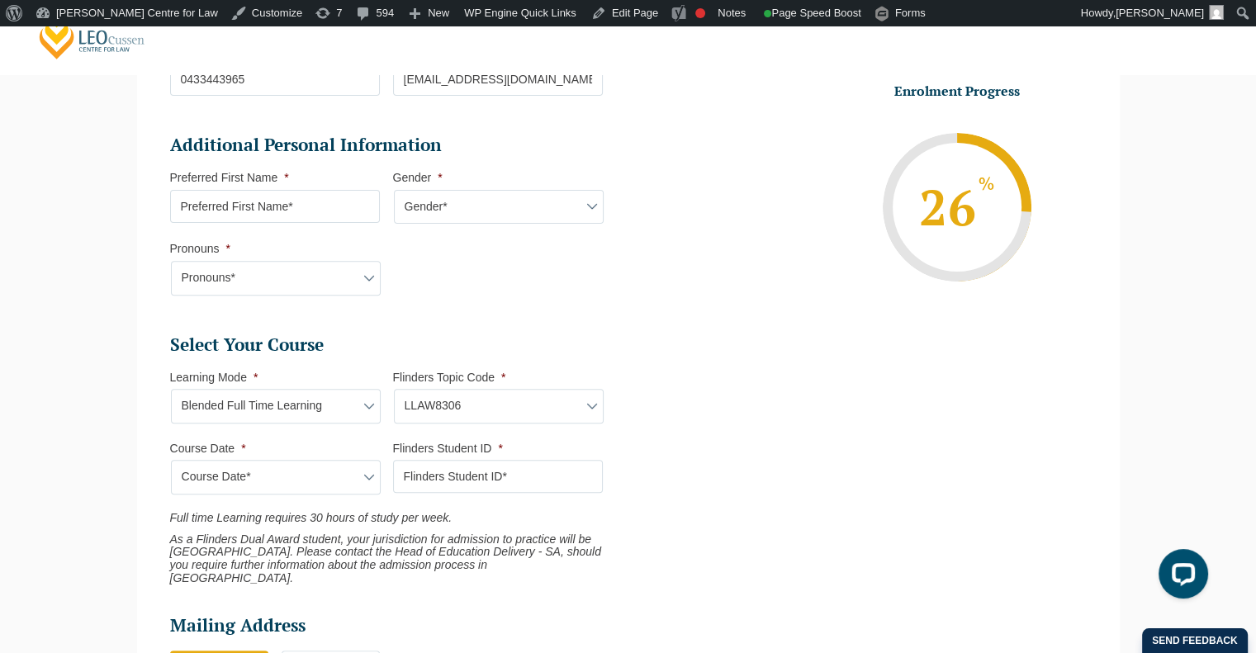
click at [340, 481] on select "Course Date* December 2025 (08-Dec-2025 to 16-May-2026)" at bounding box center [276, 477] width 210 height 35
select select "[DATE] ([DATE] to [DATE])"
click at [171, 460] on select "Course Date* December 2025 (08-Dec-2025 to 16-May-2026)" at bounding box center [276, 477] width 210 height 35
type input "Intake 11 December 2025 FT"
type input "Practical Legal Training (NAT)"
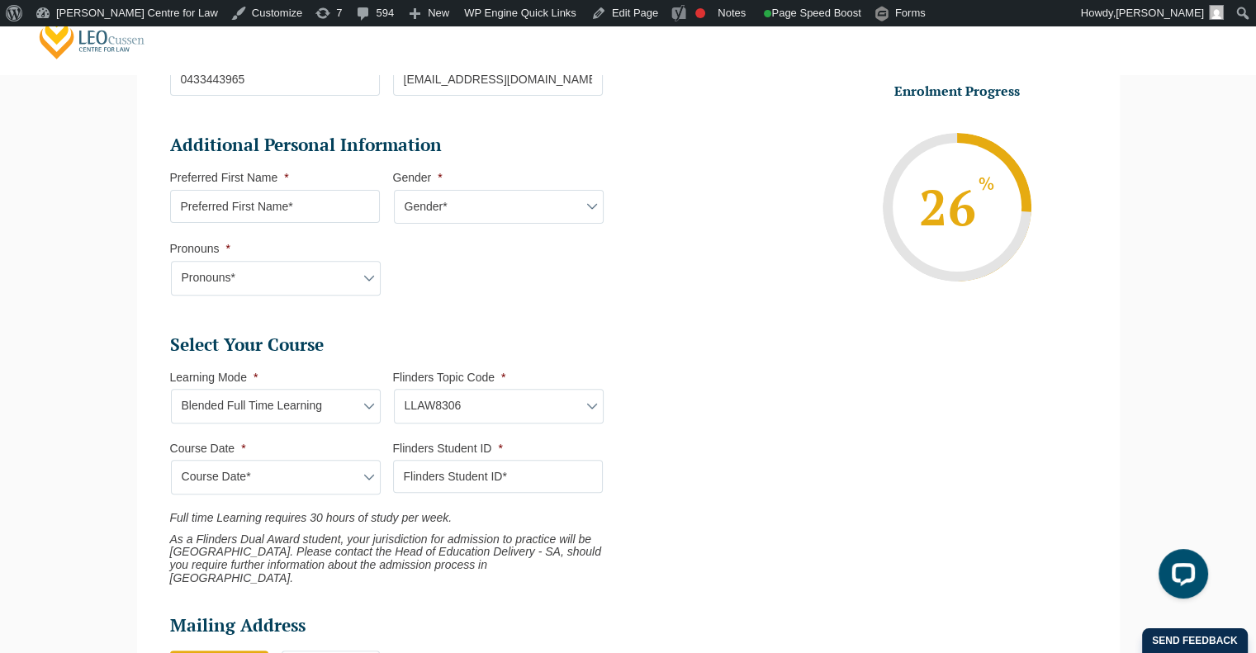
select select "NAT PLT (DEC) 2025 Full Time Online"
click at [453, 399] on select "Flinders Topic Code LLAW7004 LLAW8306" at bounding box center [499, 406] width 210 height 35
select select
click at [394, 389] on select "Flinders Topic Code LLAW7004 LLAW8306" at bounding box center [499, 406] width 210 height 35
select select
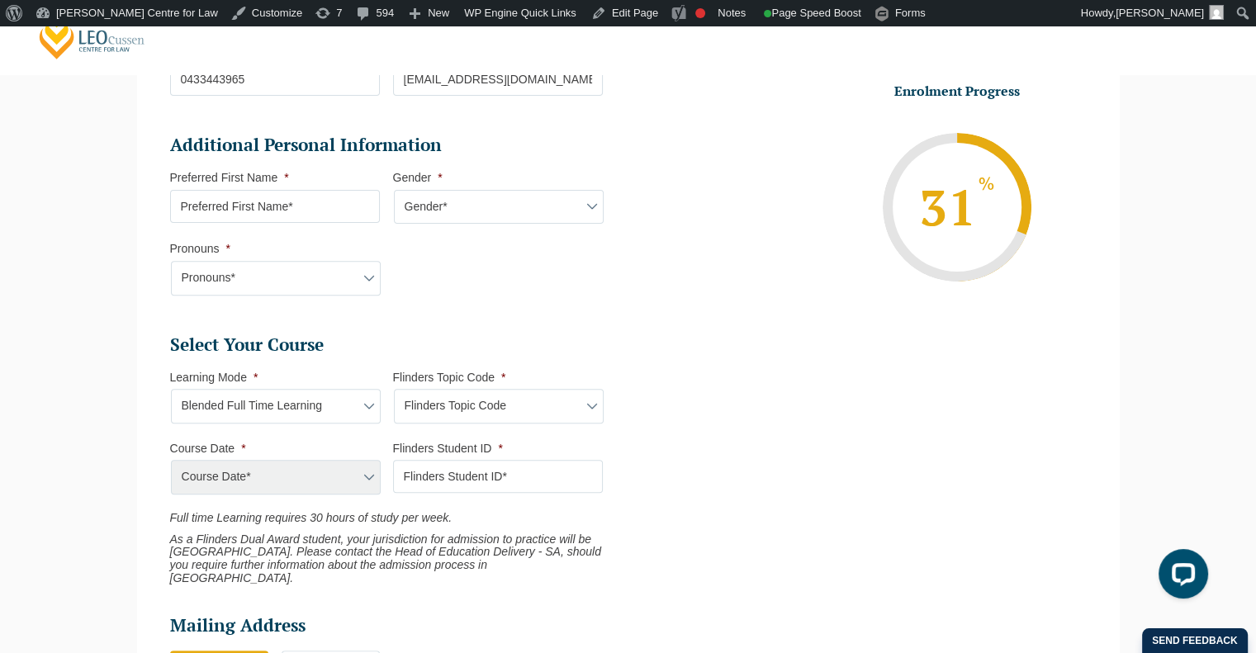
click at [299, 476] on div "Course Date* December 2025 (08-Dec-2025 to 16-May-2026)" at bounding box center [275, 477] width 210 height 35
